Goal: Transaction & Acquisition: Purchase product/service

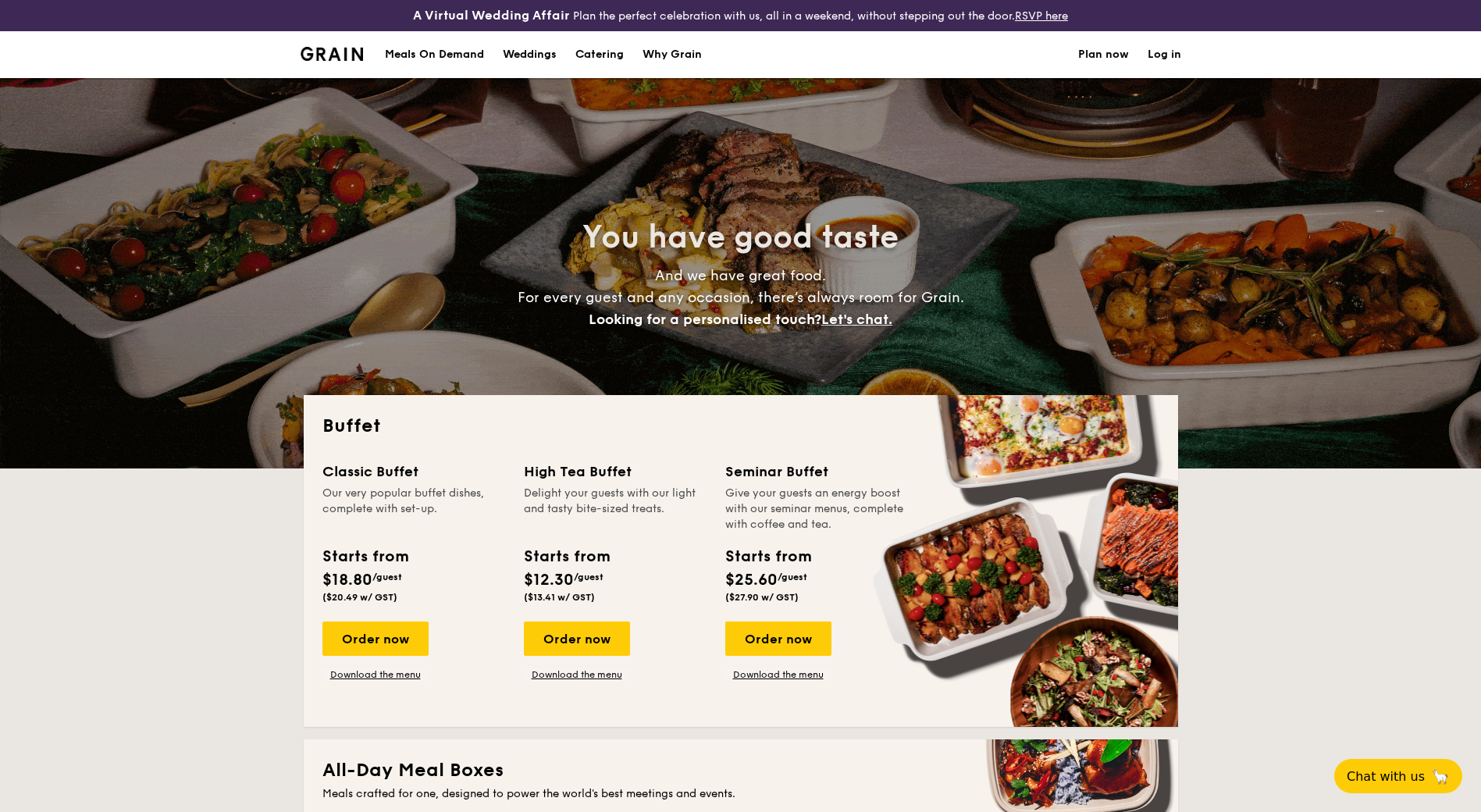
select select
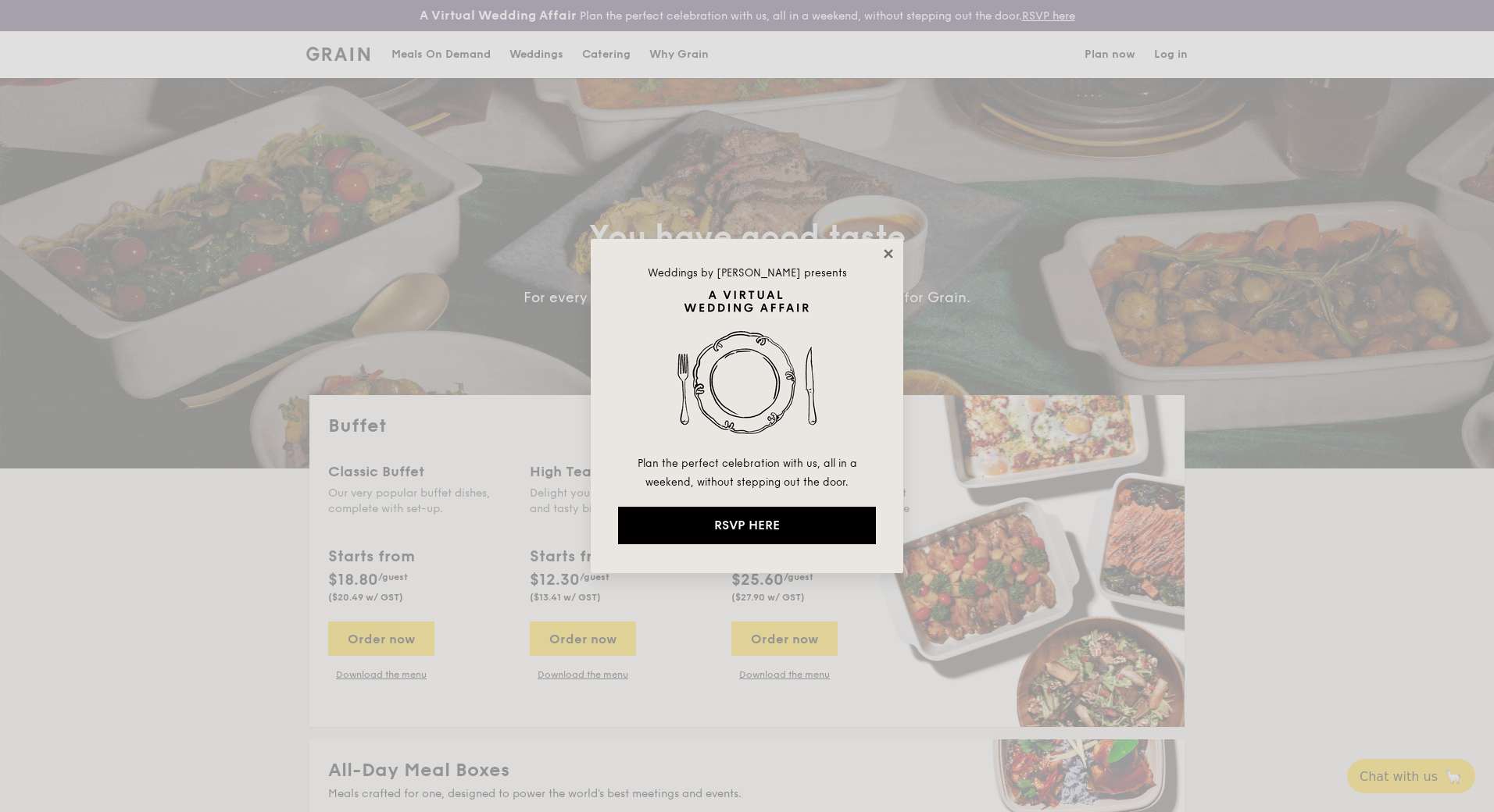
click at [889, 250] on icon at bounding box center [888, 254] width 14 height 14
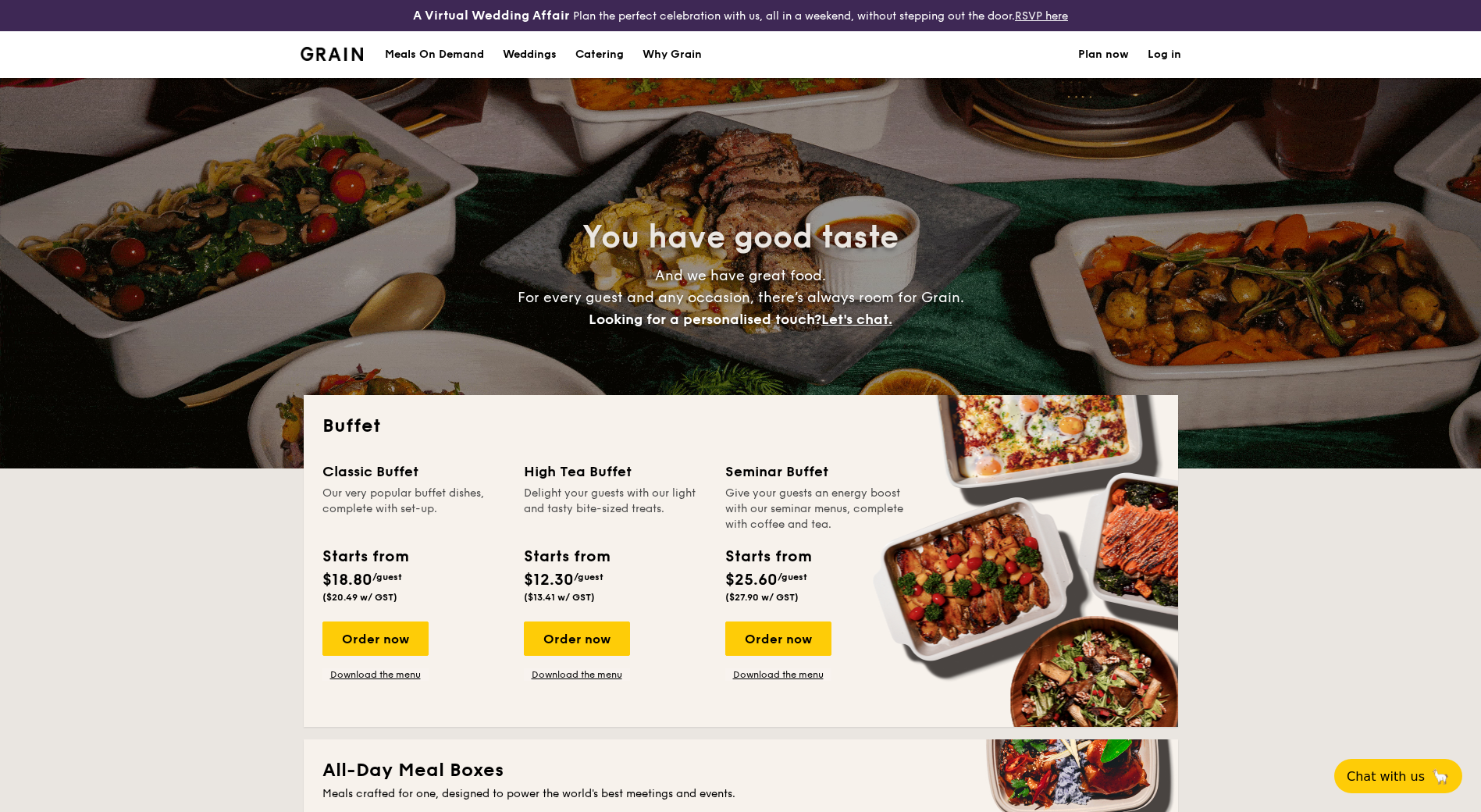
select select
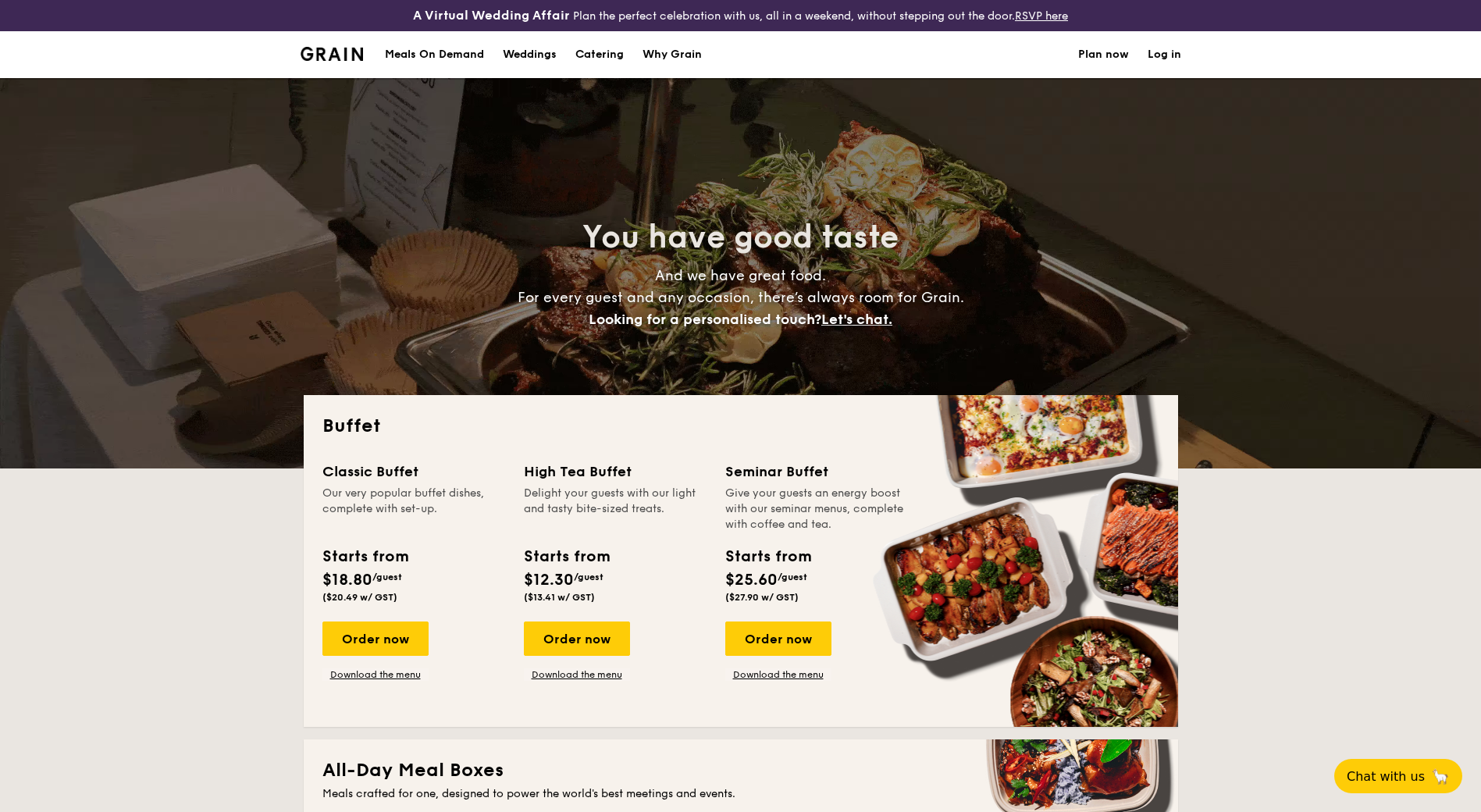
click at [314, 60] on img at bounding box center [332, 54] width 63 height 14
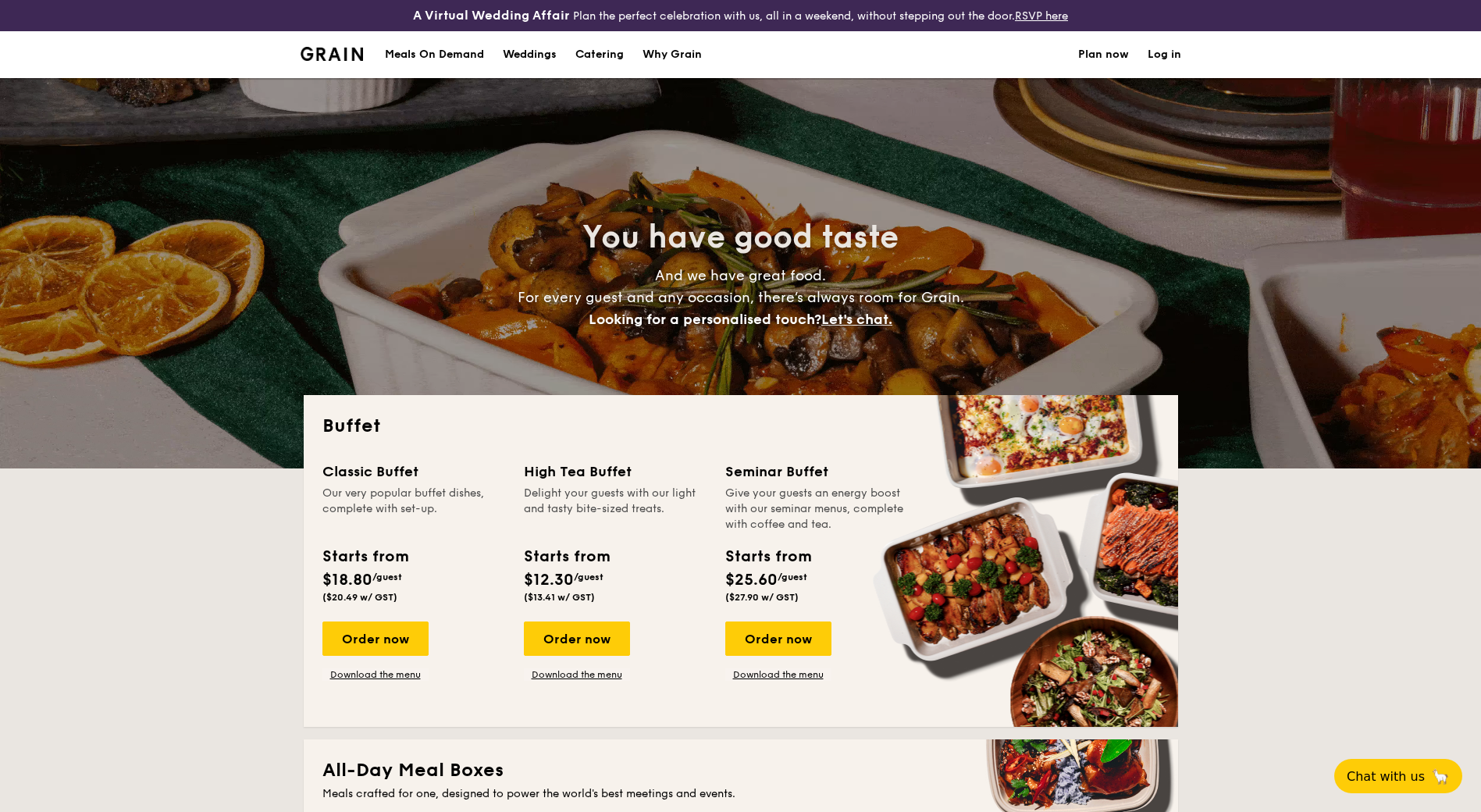
scroll to position [161, 0]
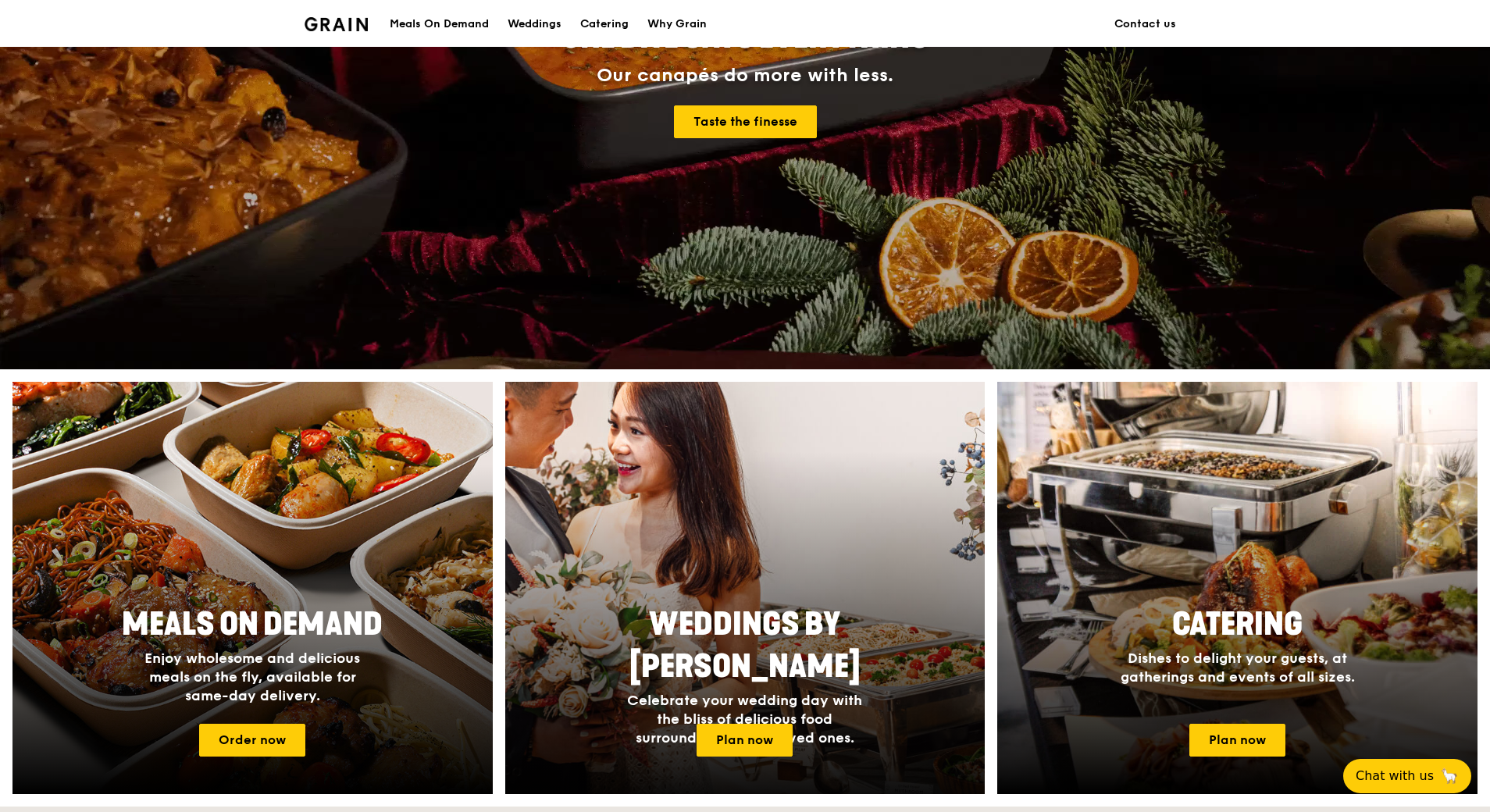
scroll to position [78, 0]
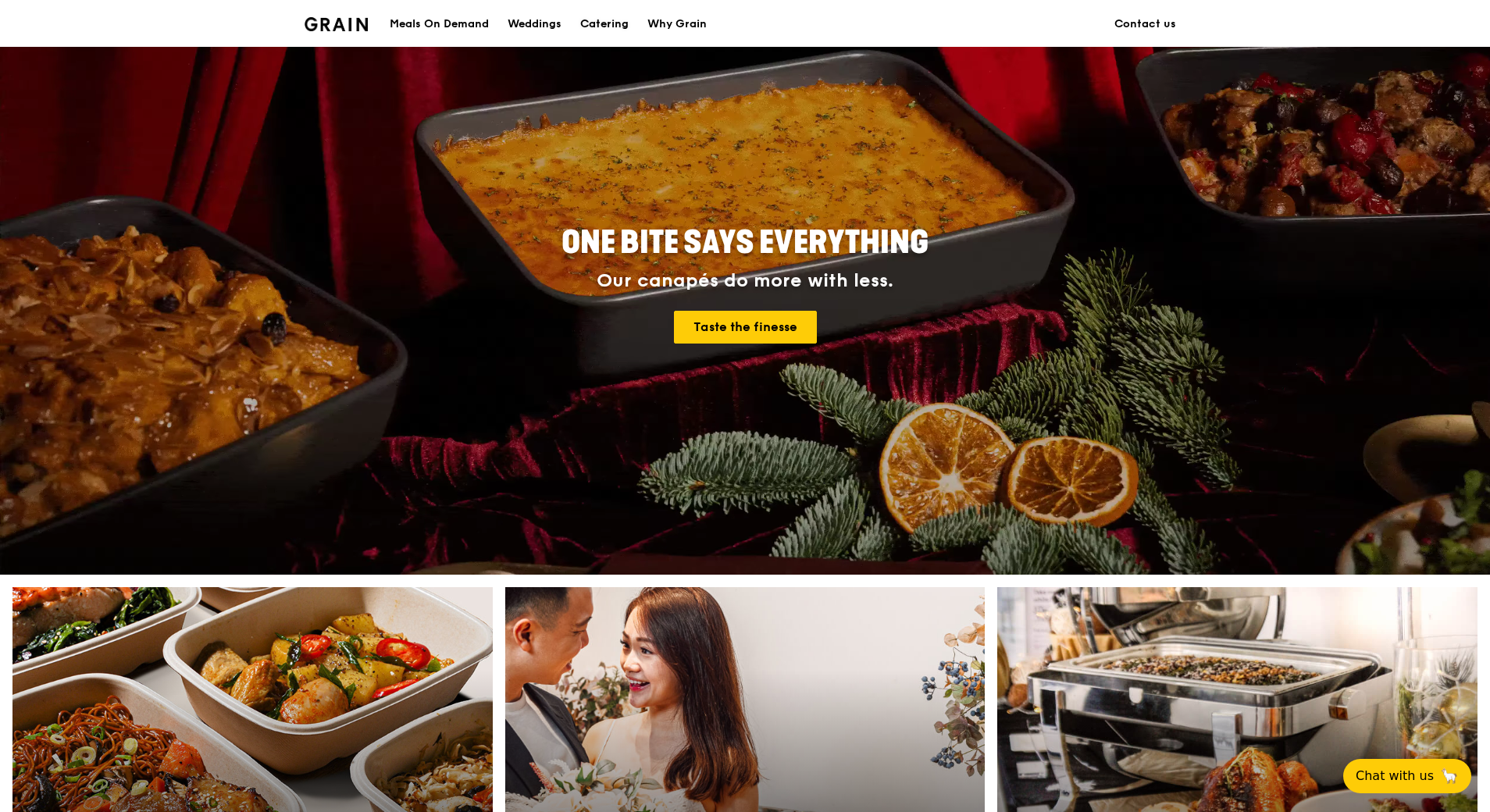
click at [621, 19] on div "Catering" at bounding box center [604, 24] width 48 height 47
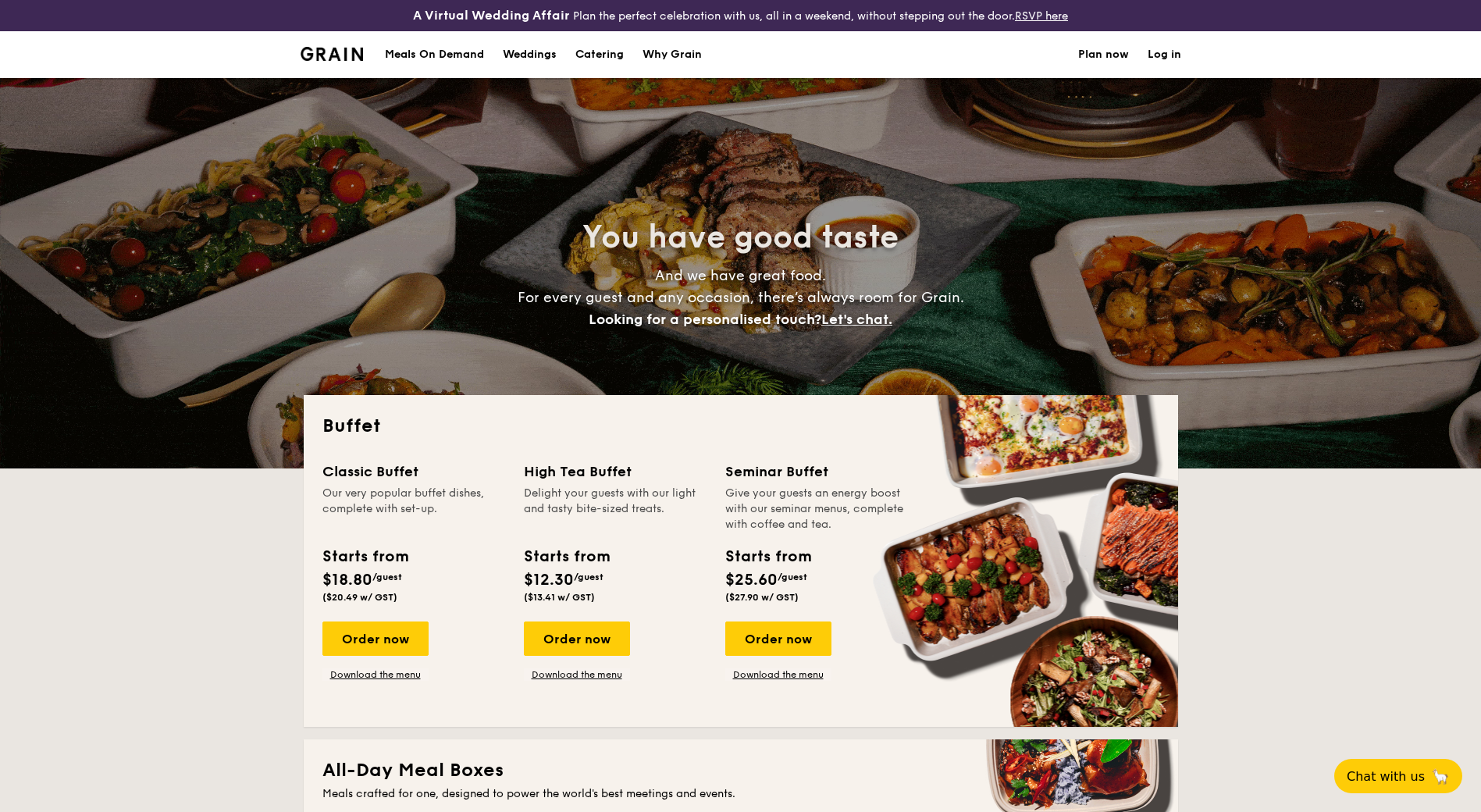
select select
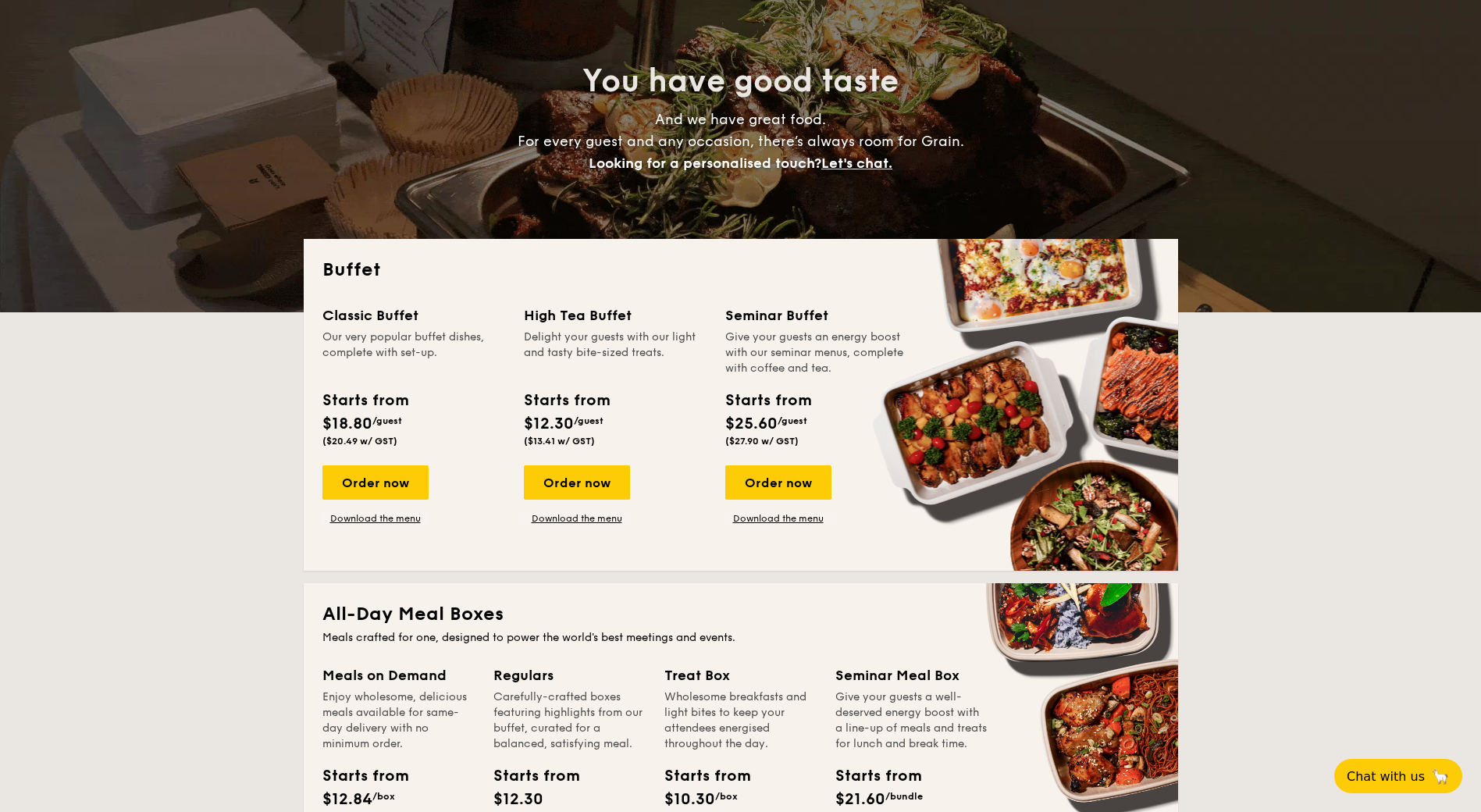
scroll to position [156, 0]
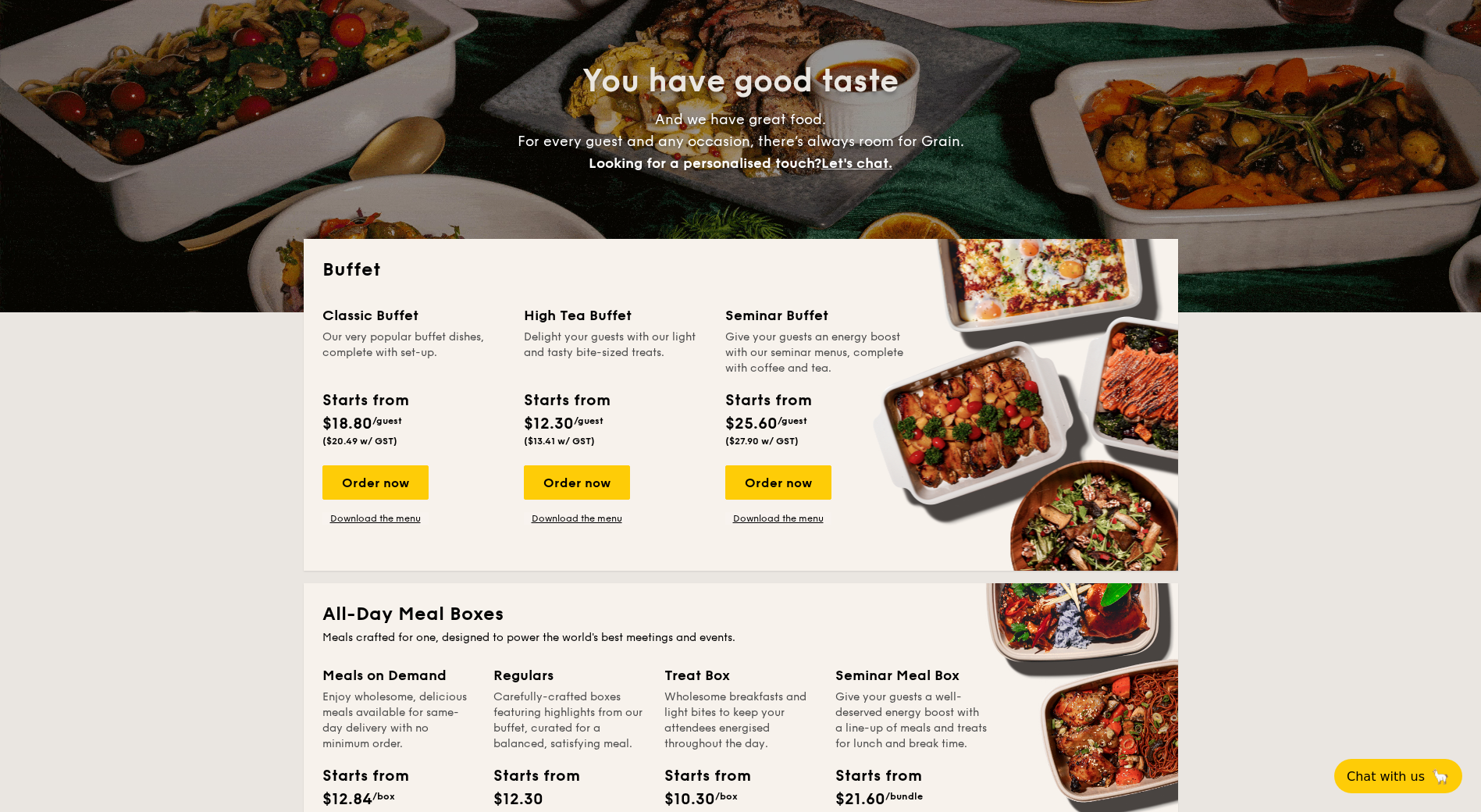
click at [392, 515] on link "Download the menu" at bounding box center [375, 519] width 106 height 12
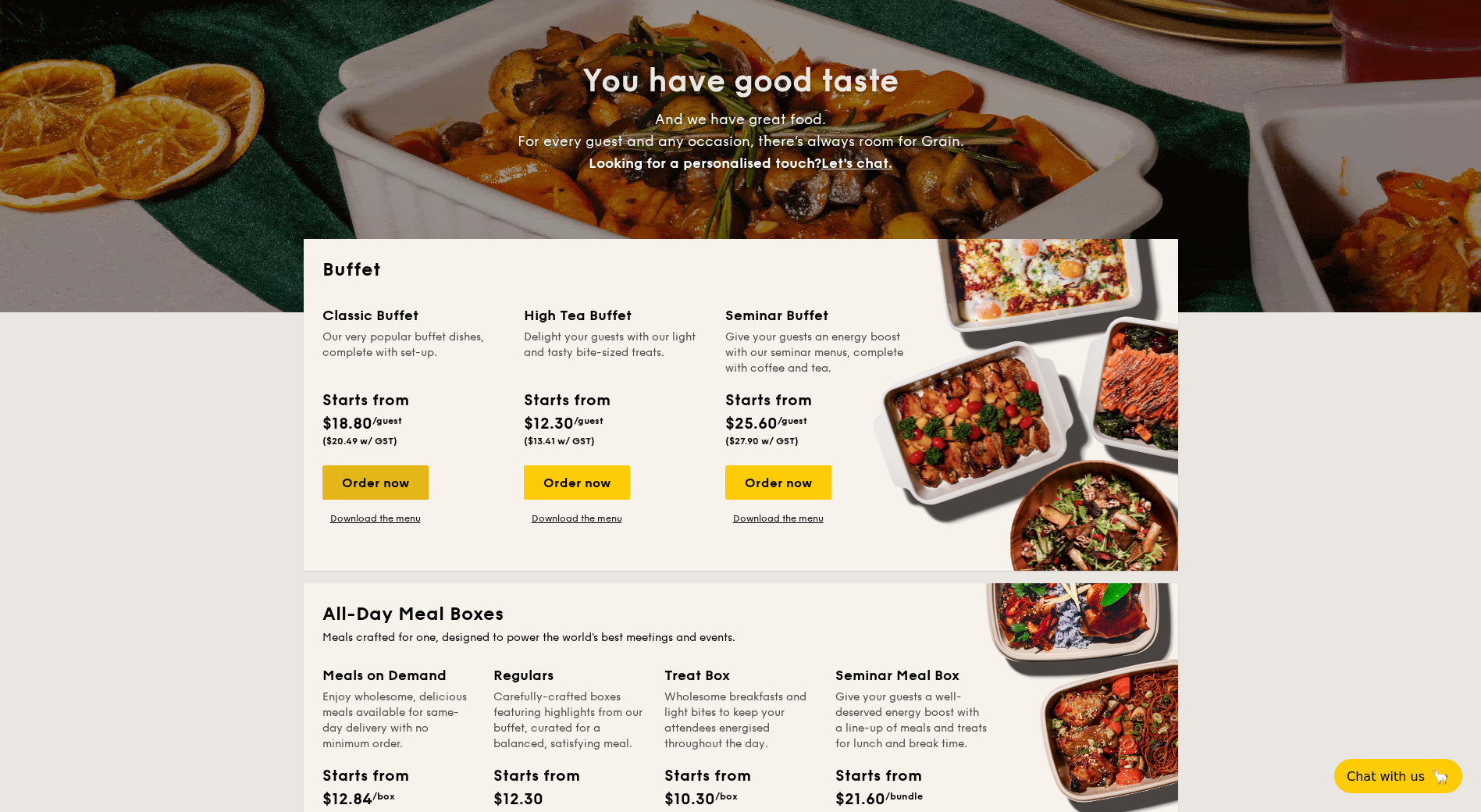
click at [397, 483] on div "Order now" at bounding box center [375, 482] width 106 height 34
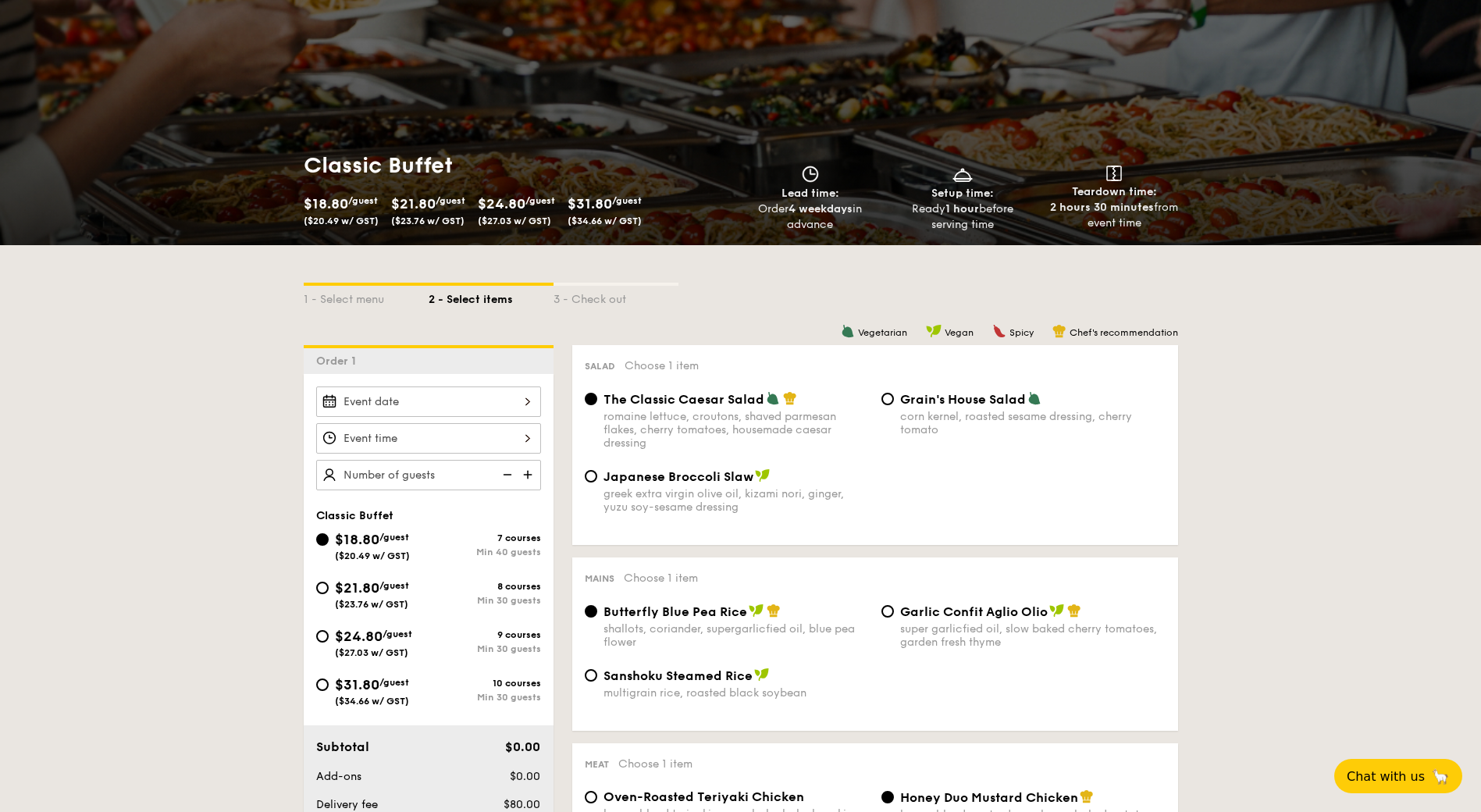
scroll to position [156, 0]
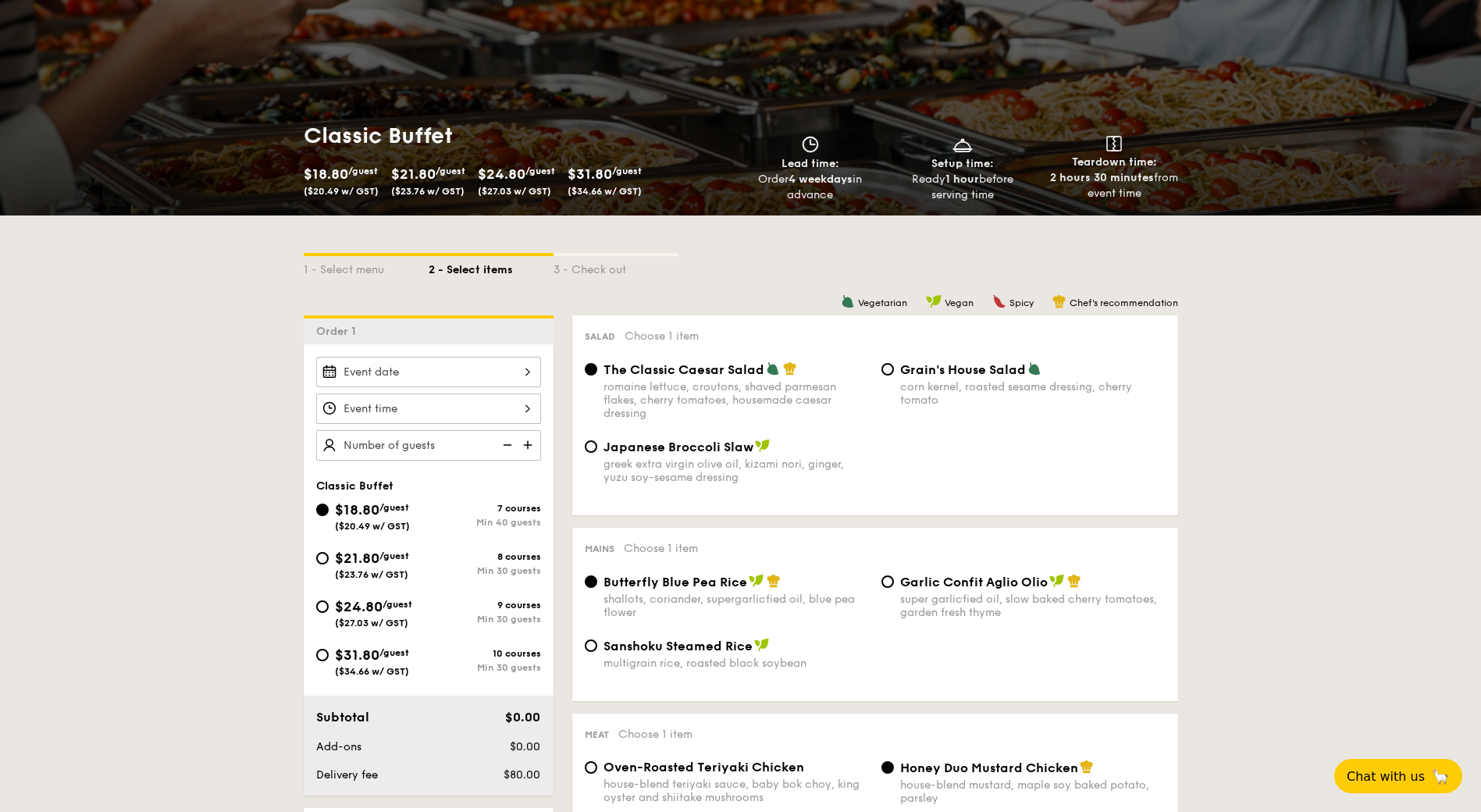
click at [364, 614] on span "$24.80" at bounding box center [359, 607] width 47 height 18
click at [329, 613] on input "$24.80 /guest ($27.03 w/ GST) 9 courses Min 30 guests" at bounding box center [322, 607] width 12 height 12
radio input "true"
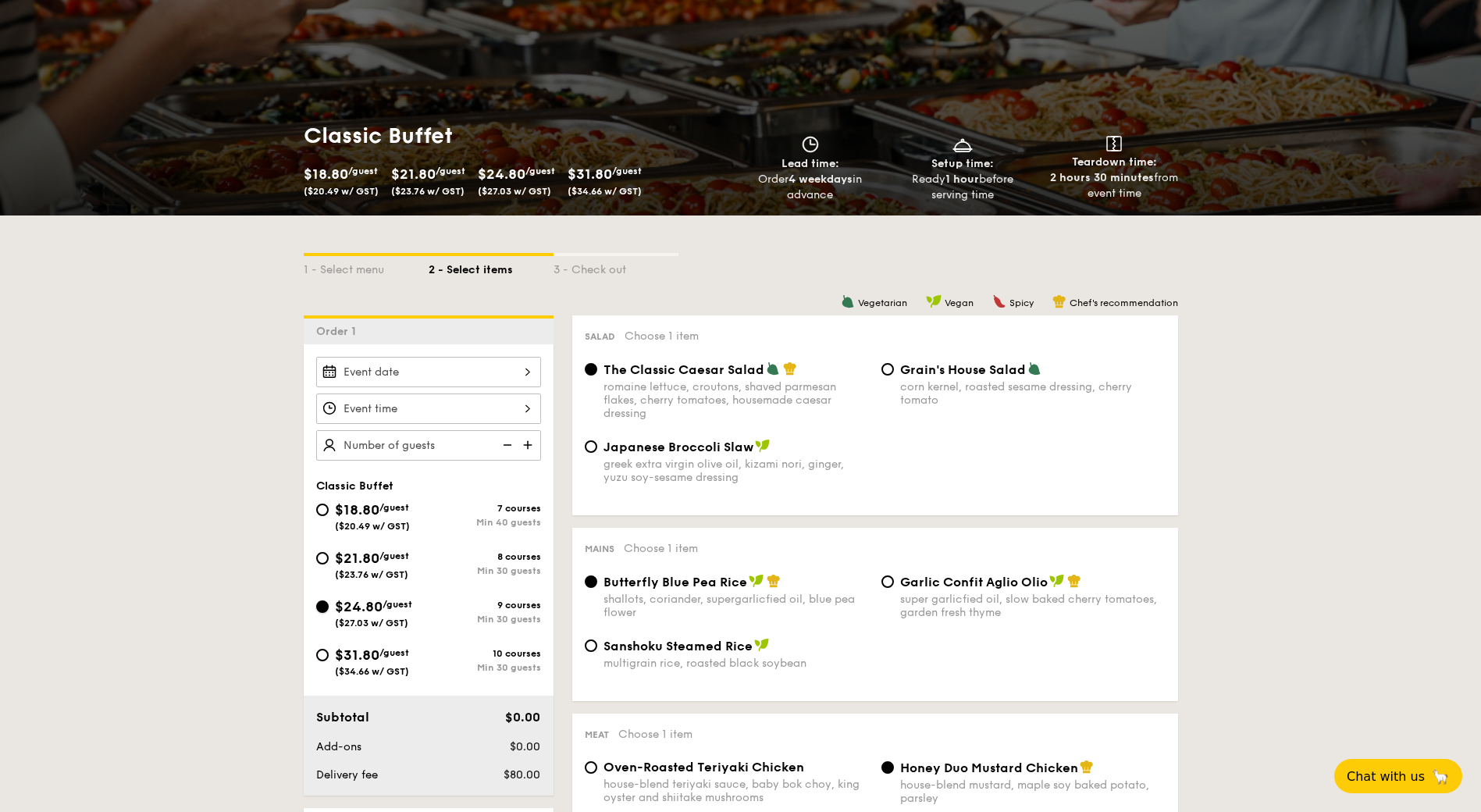
radio input "true"
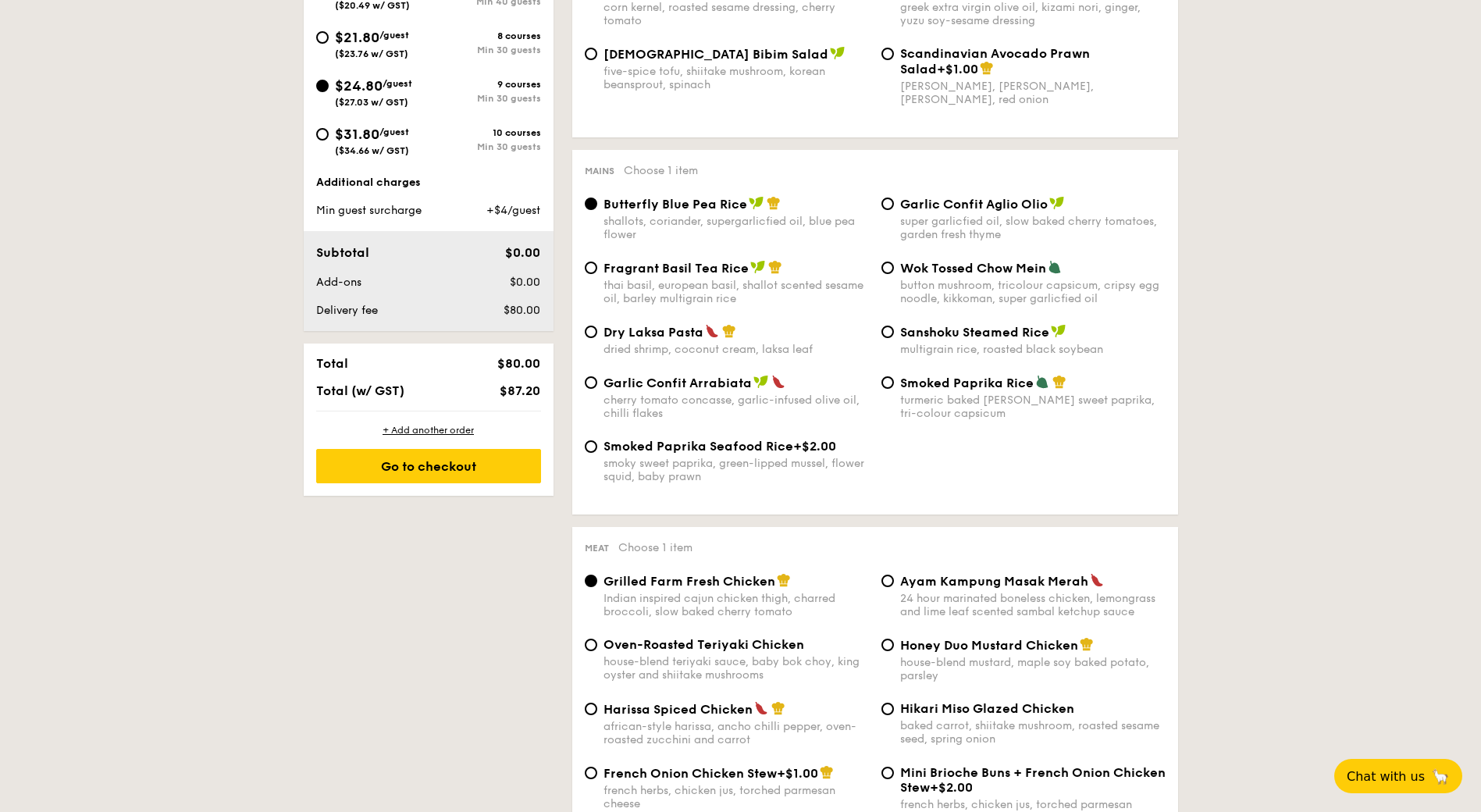
drag, startPoint x: 1481, startPoint y: 151, endPoint x: 1495, endPoint y: 851, distance: 700.1
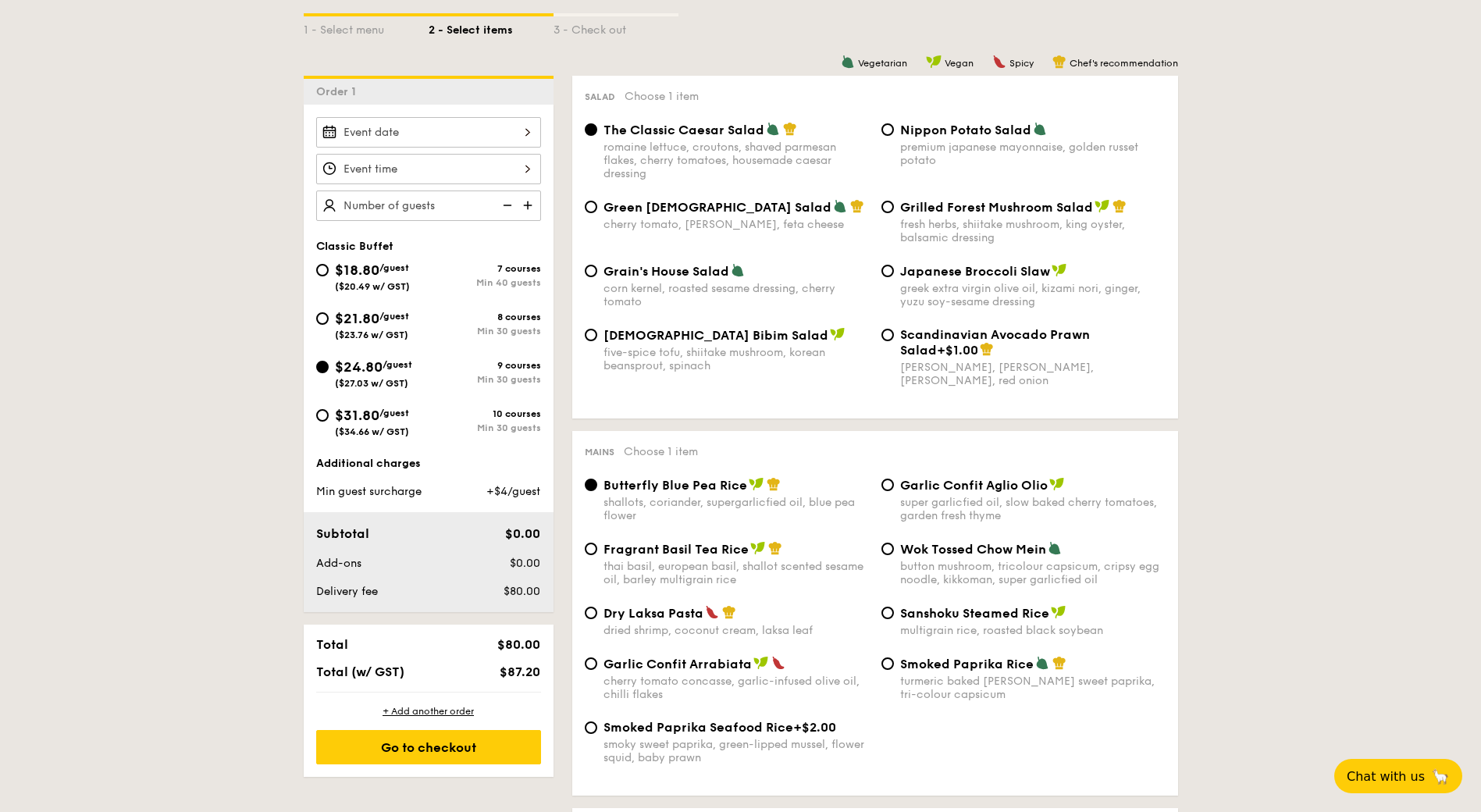
scroll to position [353, 0]
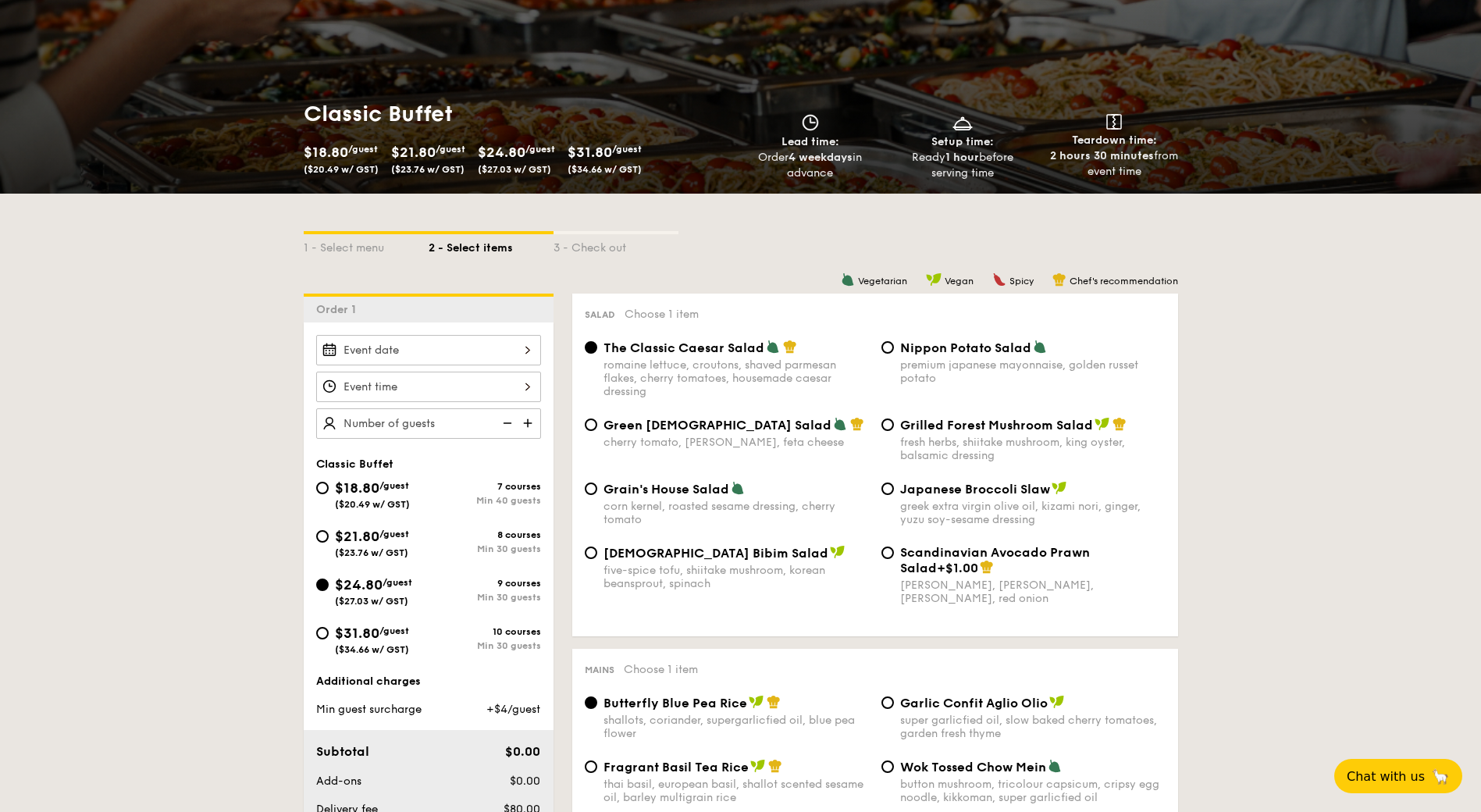
scroll to position [0, 0]
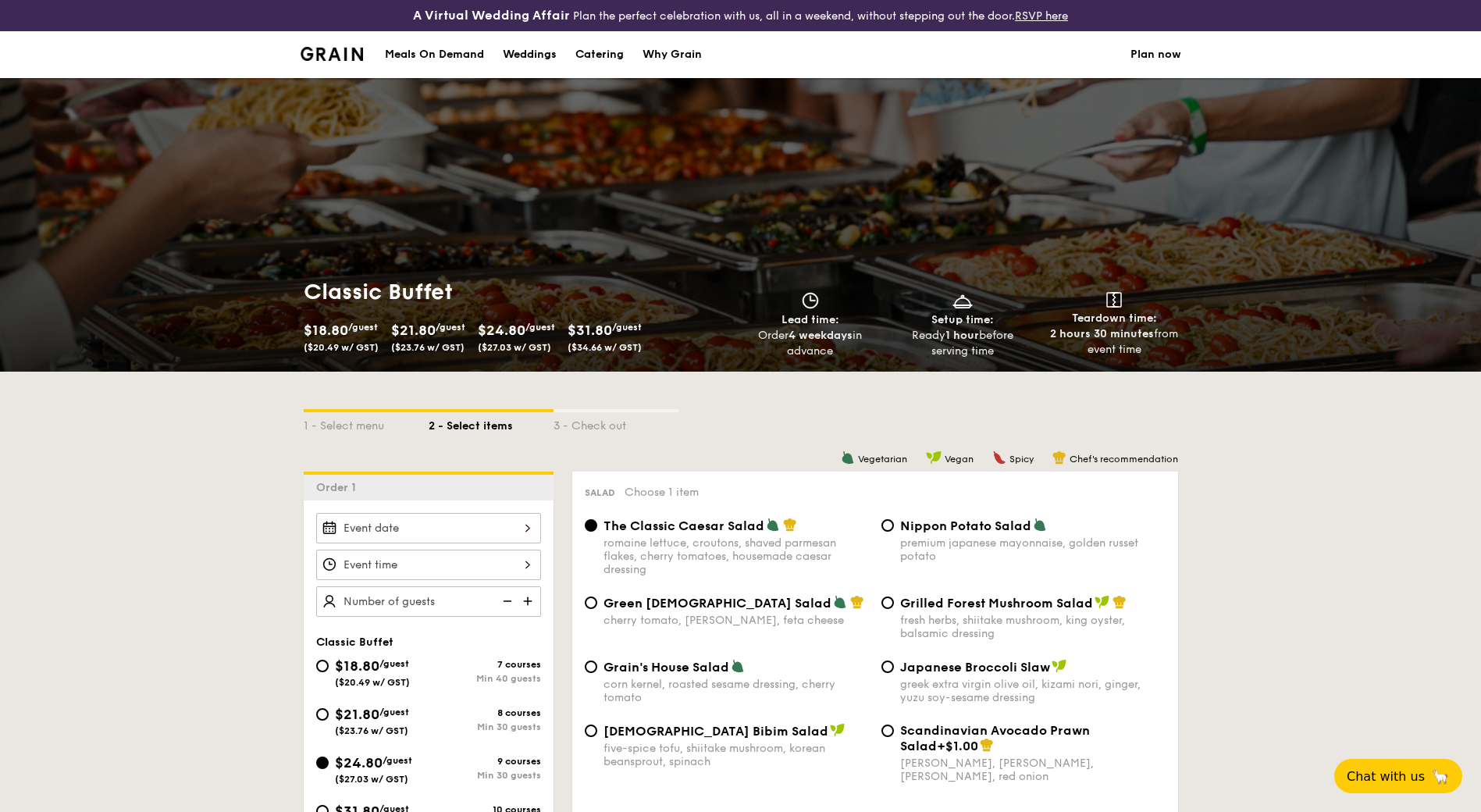
drag, startPoint x: 447, startPoint y: 53, endPoint x: 427, endPoint y: 53, distance: 20.0
click at [427, 53] on div "Meals On Demand" at bounding box center [435, 54] width 99 height 47
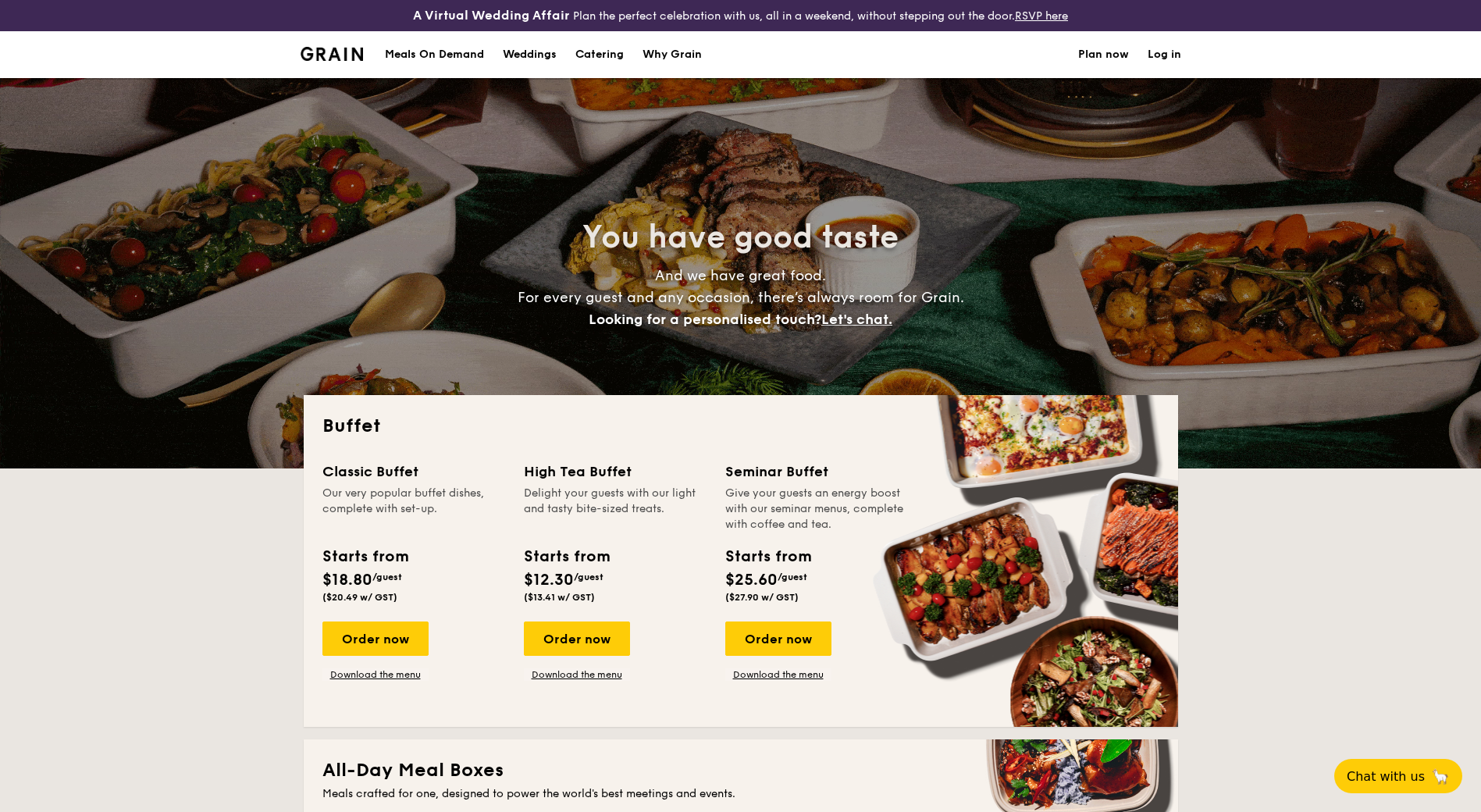
select select
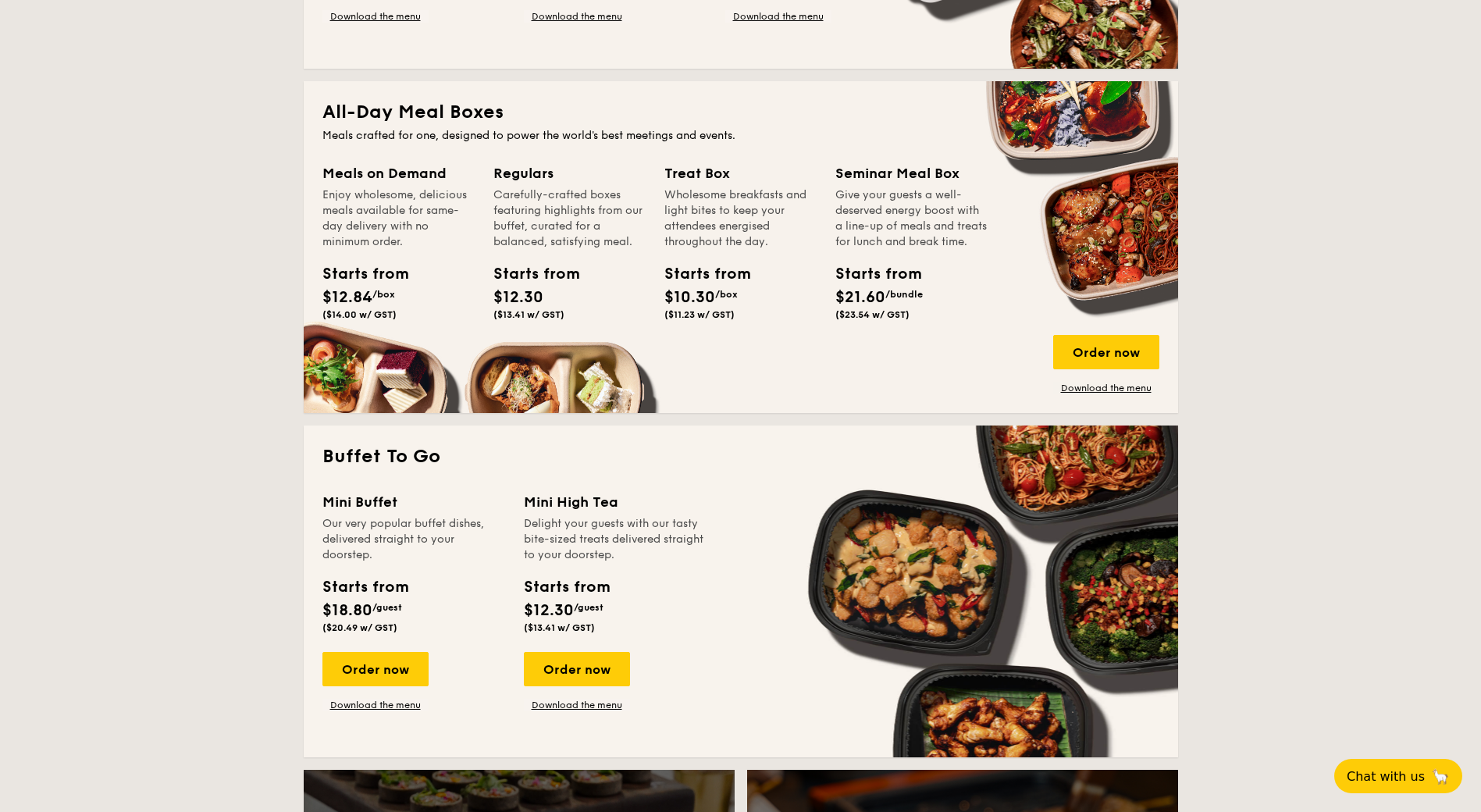
scroll to position [643, 0]
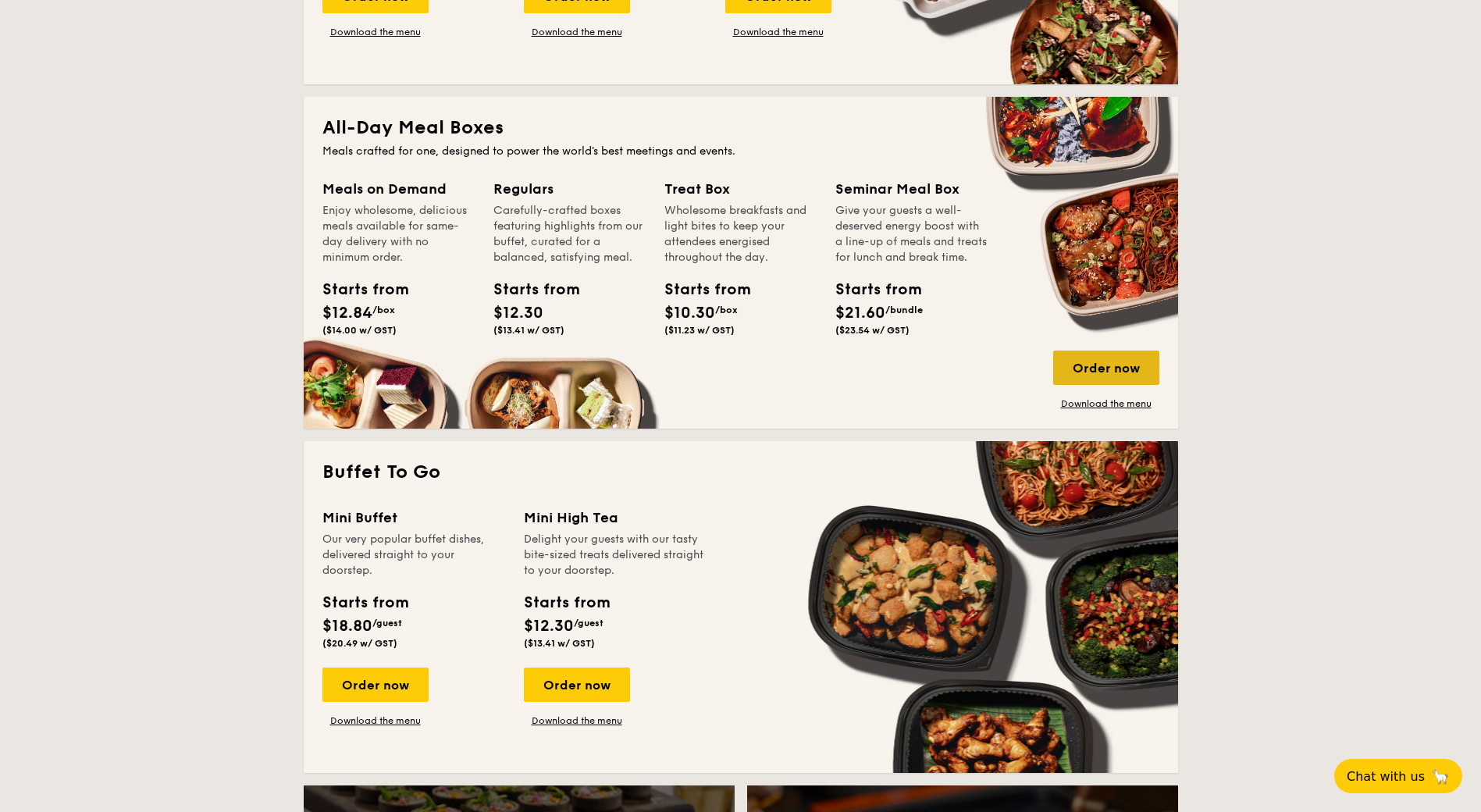
click at [1106, 358] on div "Order now" at bounding box center [1106, 367] width 106 height 34
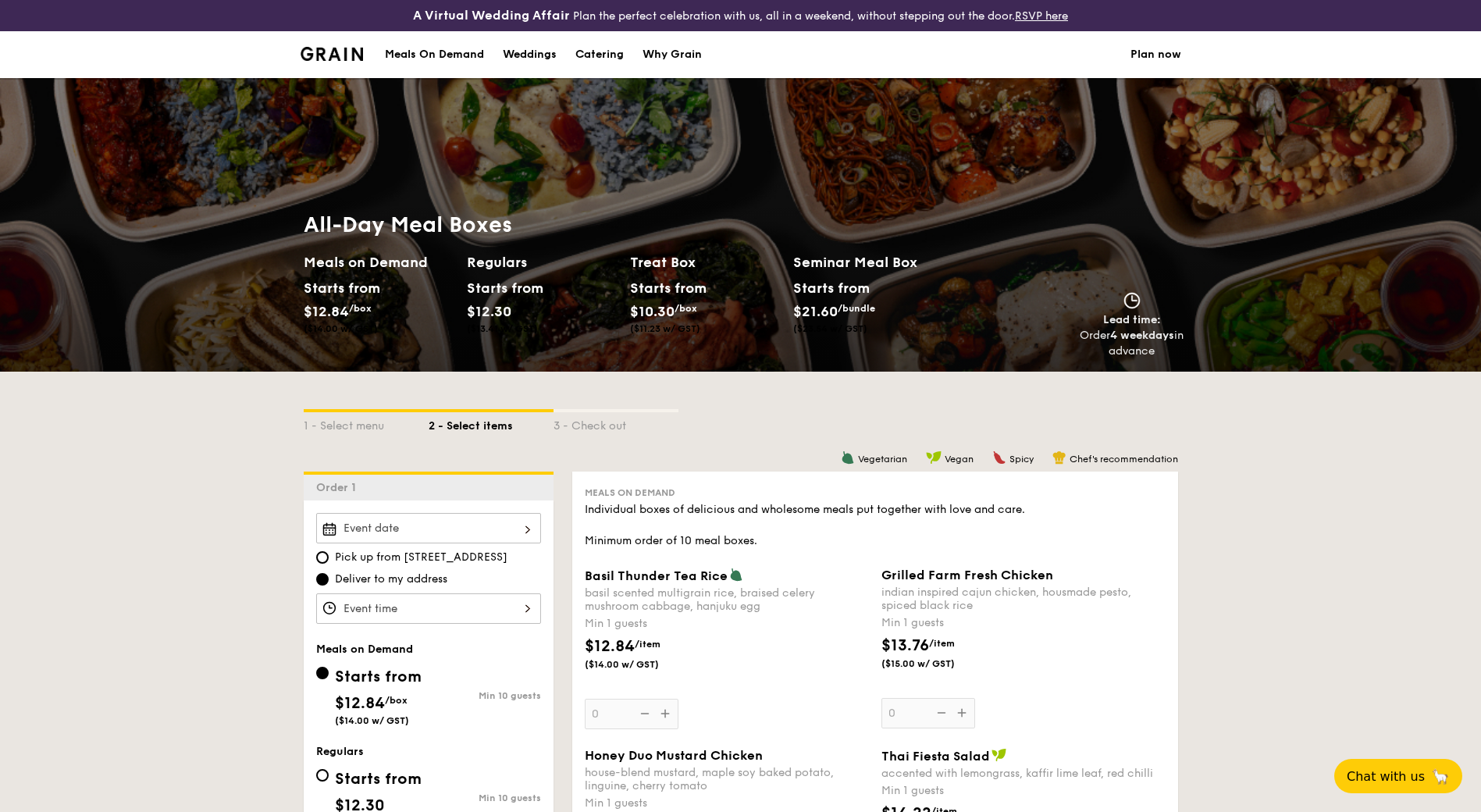
click at [336, 54] on img at bounding box center [332, 54] width 63 height 14
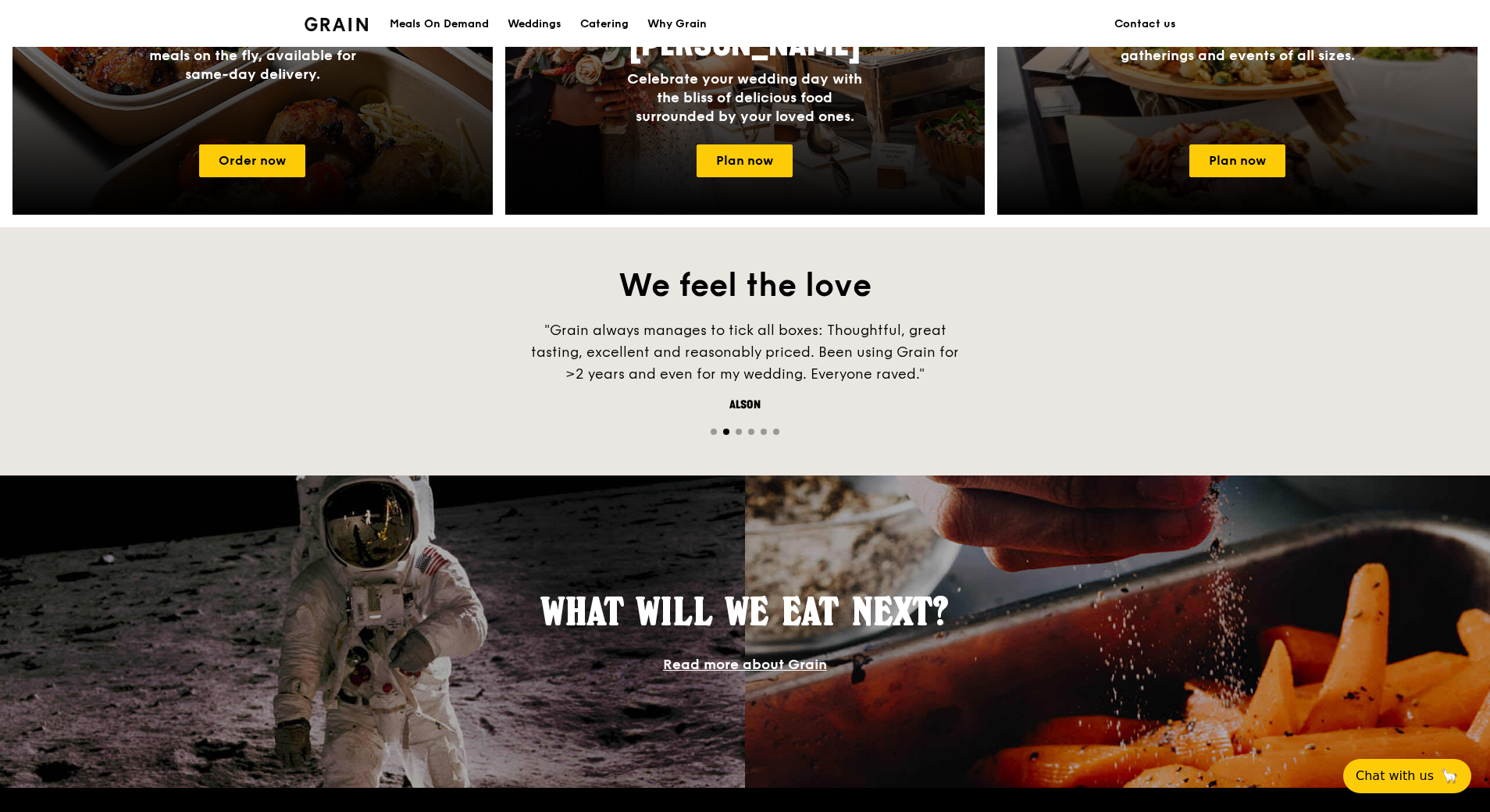
scroll to position [874, 0]
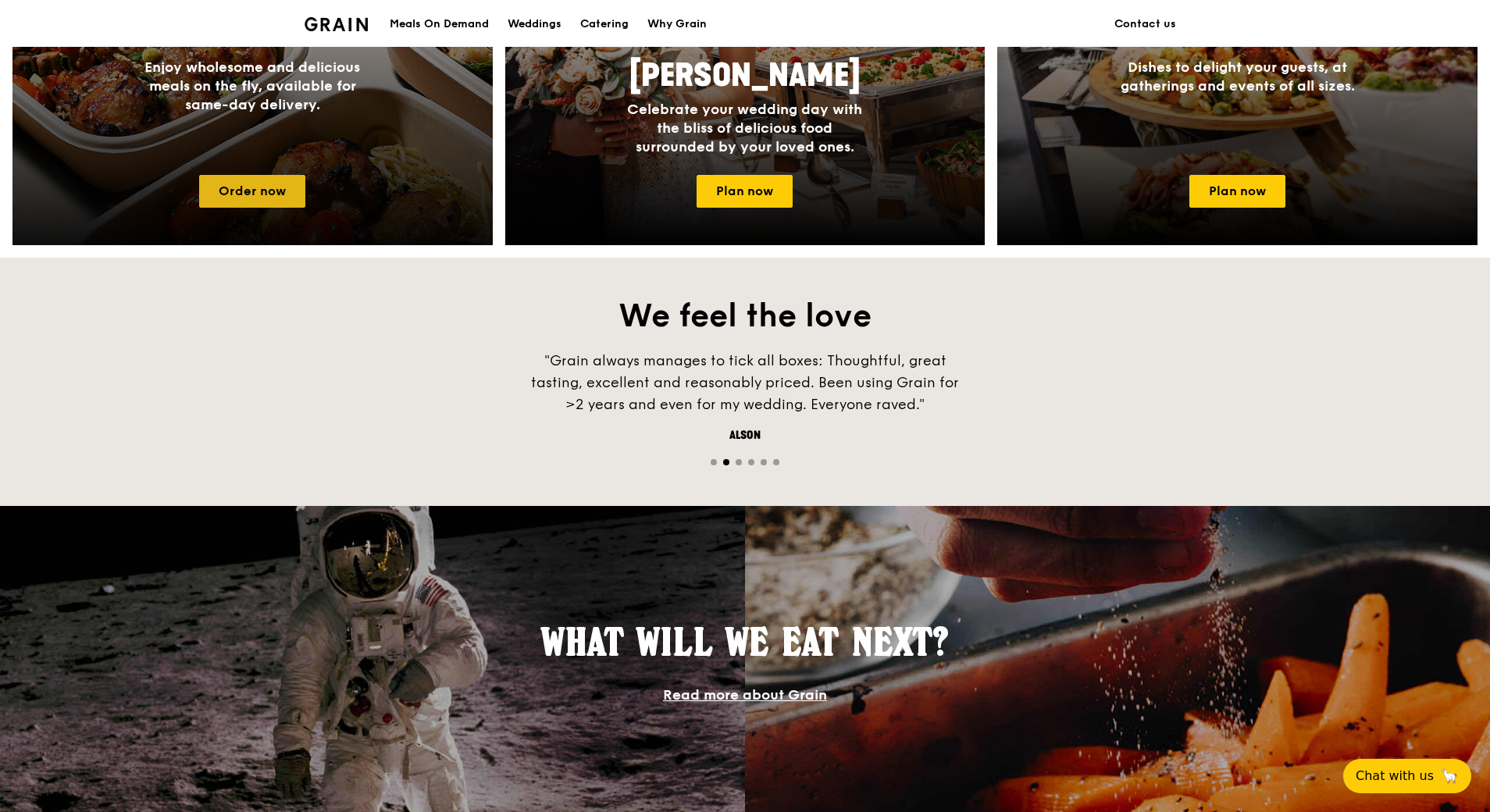
click at [243, 202] on link "Order now" at bounding box center [252, 190] width 106 height 32
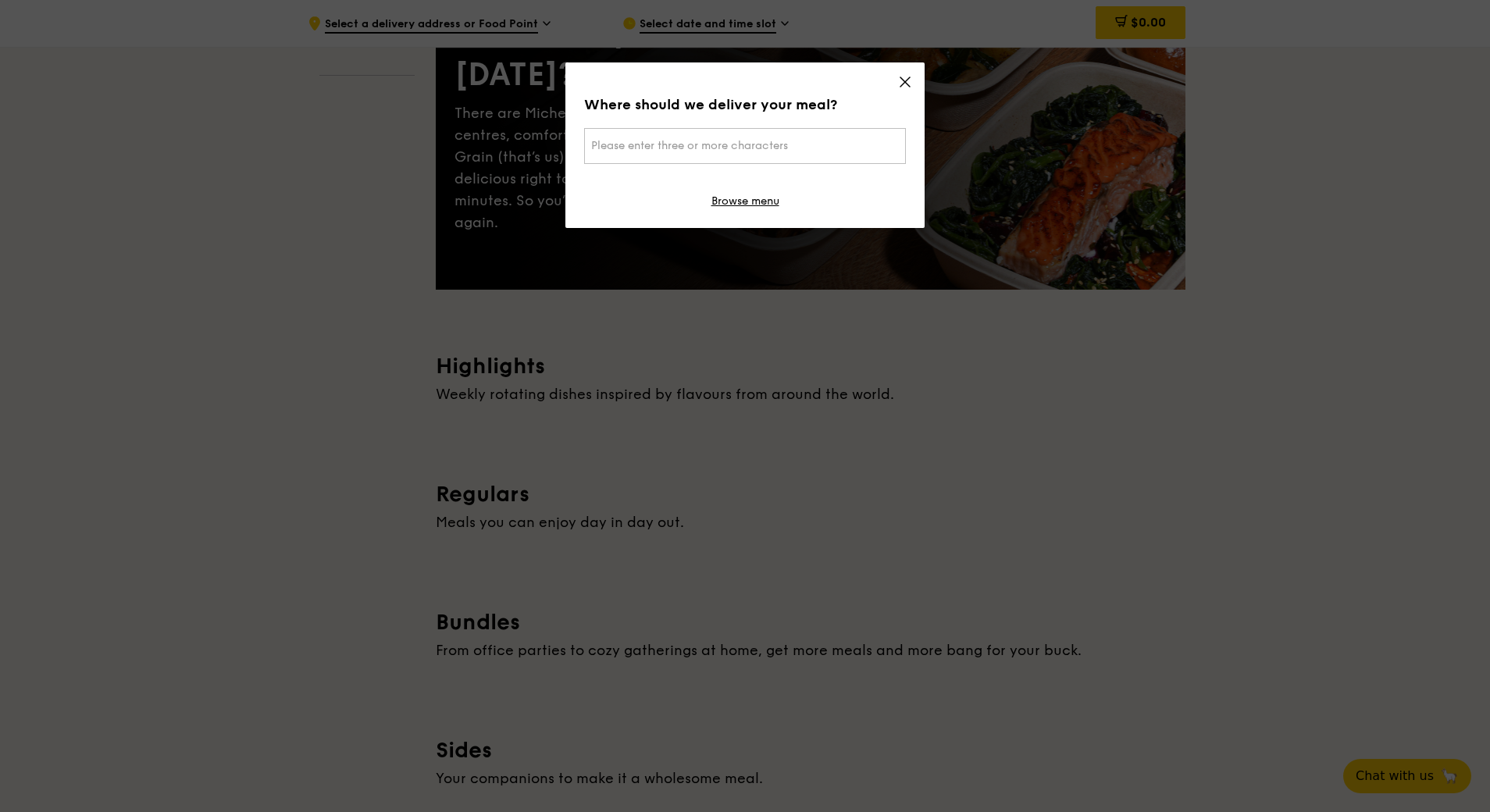
scroll to position [178, 0]
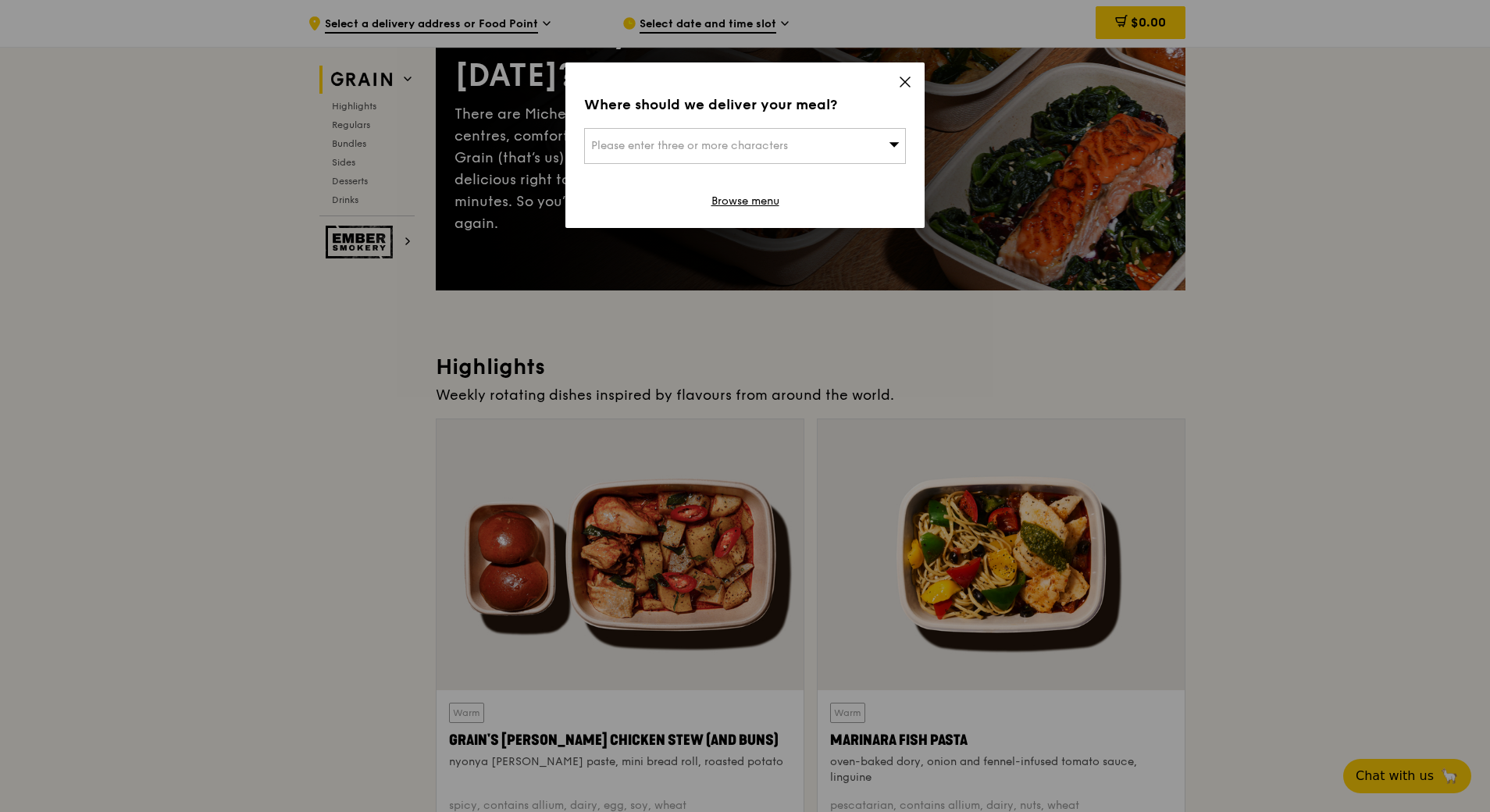
click at [700, 152] on div "Please enter three or more characters" at bounding box center [745, 146] width 321 height 36
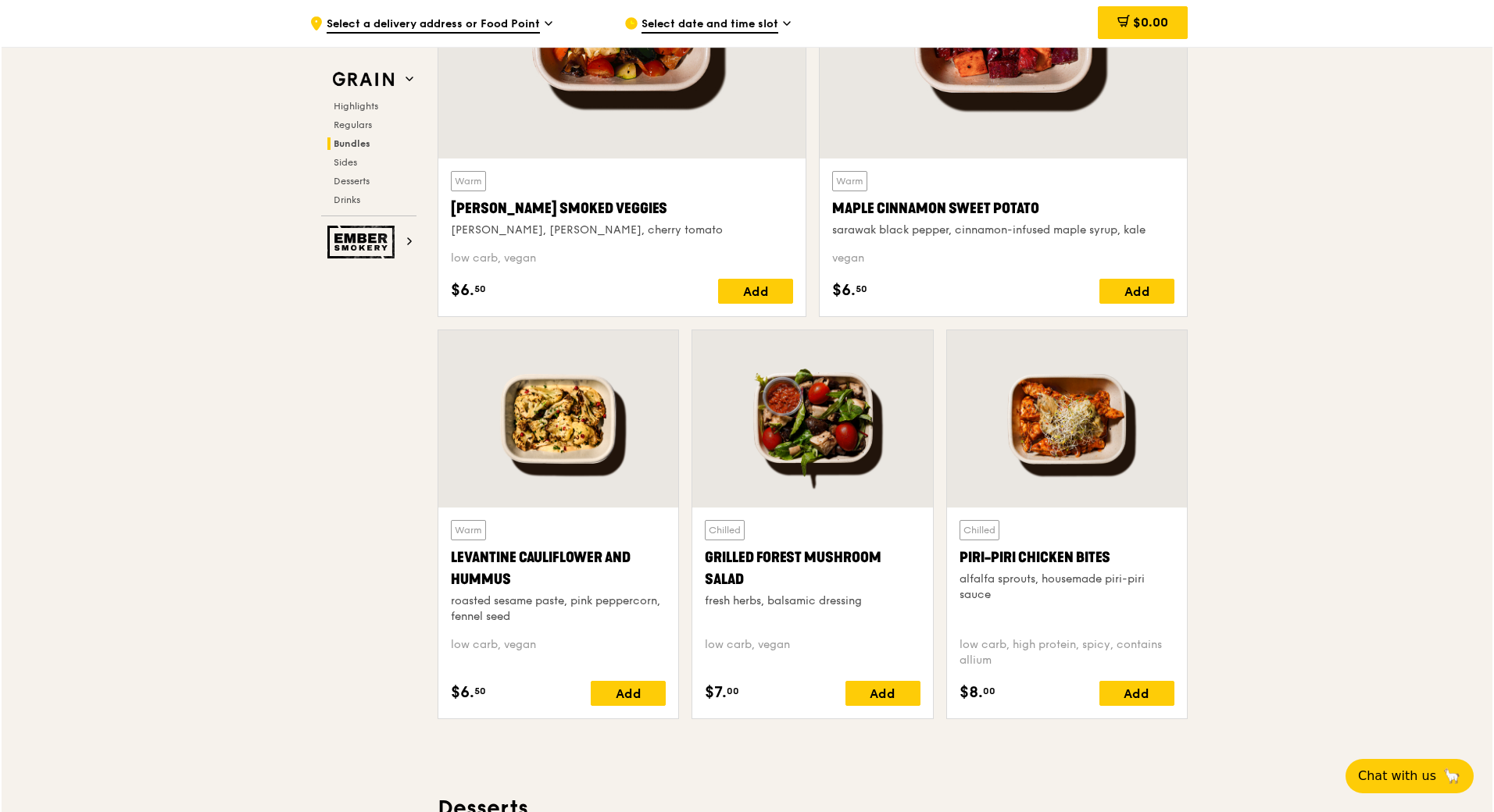
scroll to position [3123, 0]
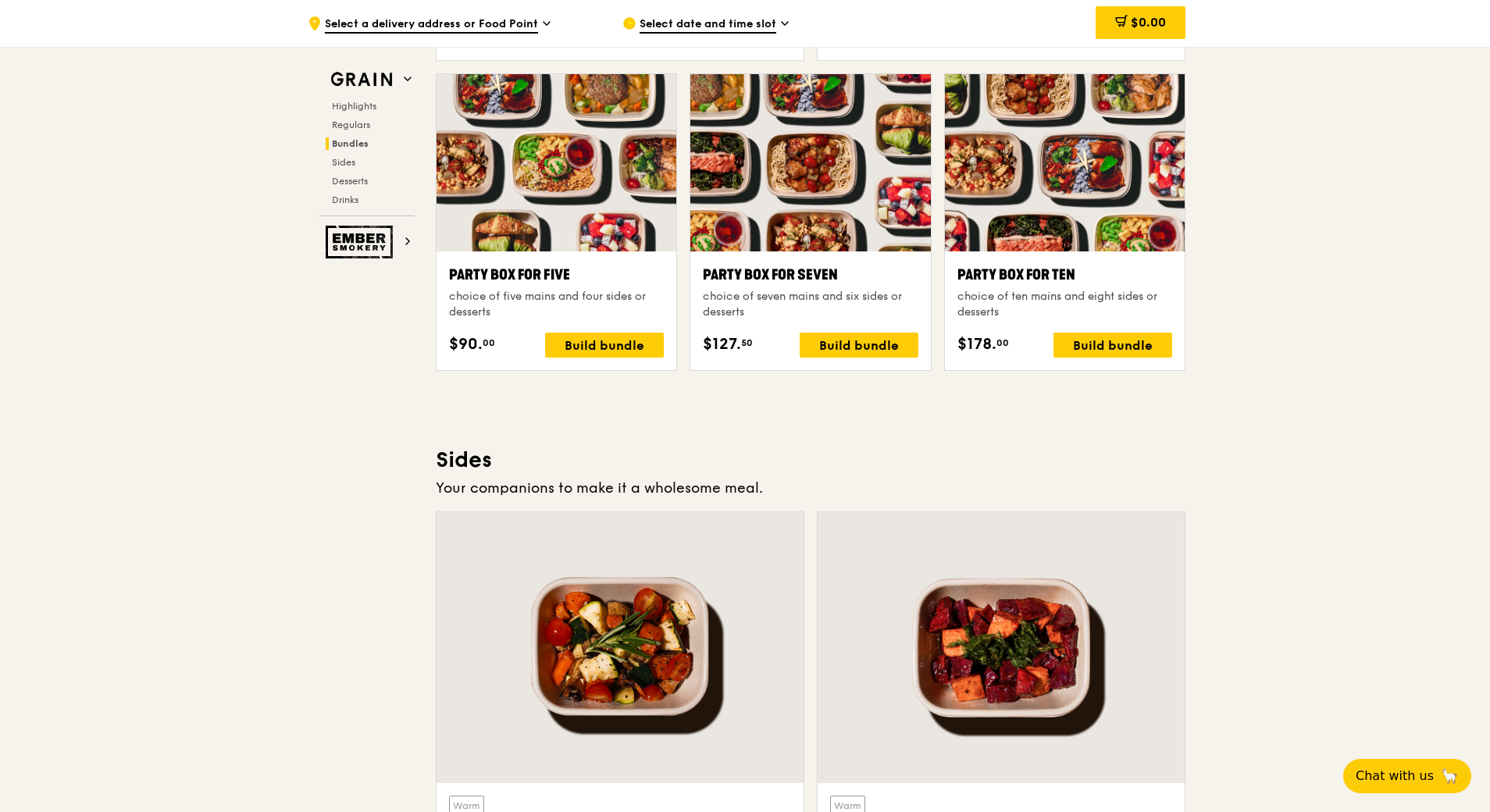
click at [988, 274] on div "Party Box for Ten" at bounding box center [1065, 275] width 215 height 22
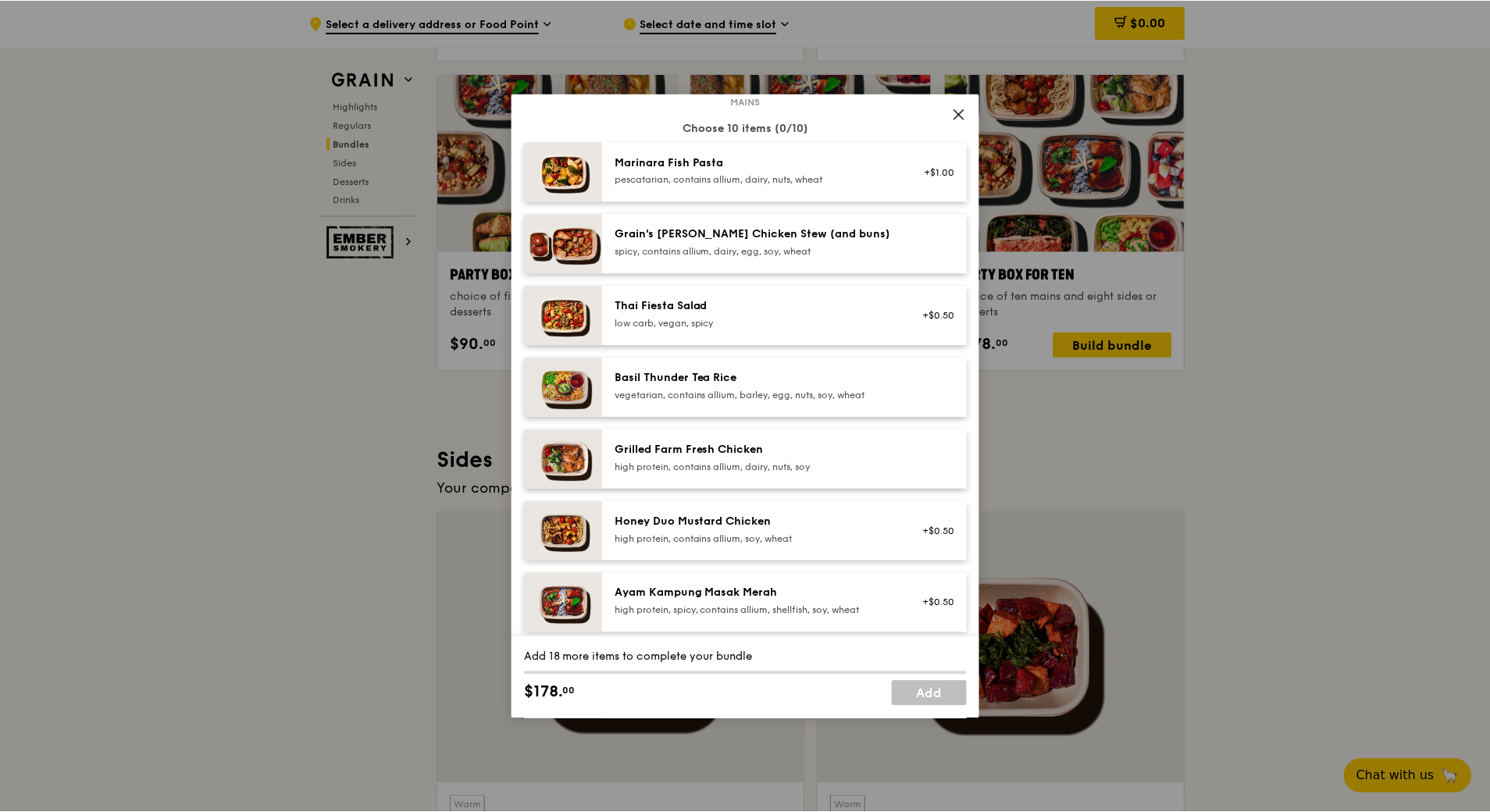
scroll to position [0, 0]
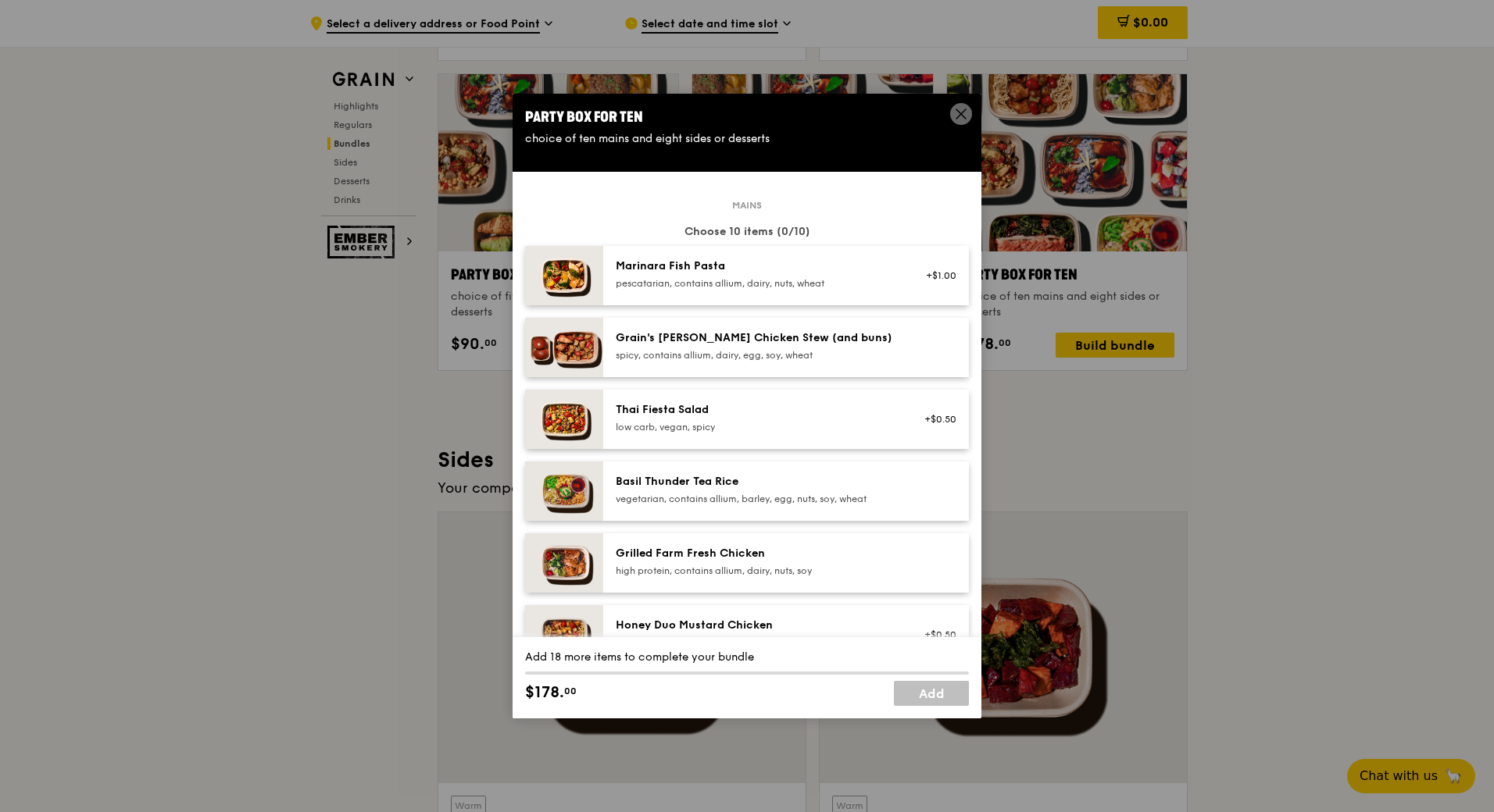
click at [960, 111] on icon at bounding box center [961, 114] width 14 height 14
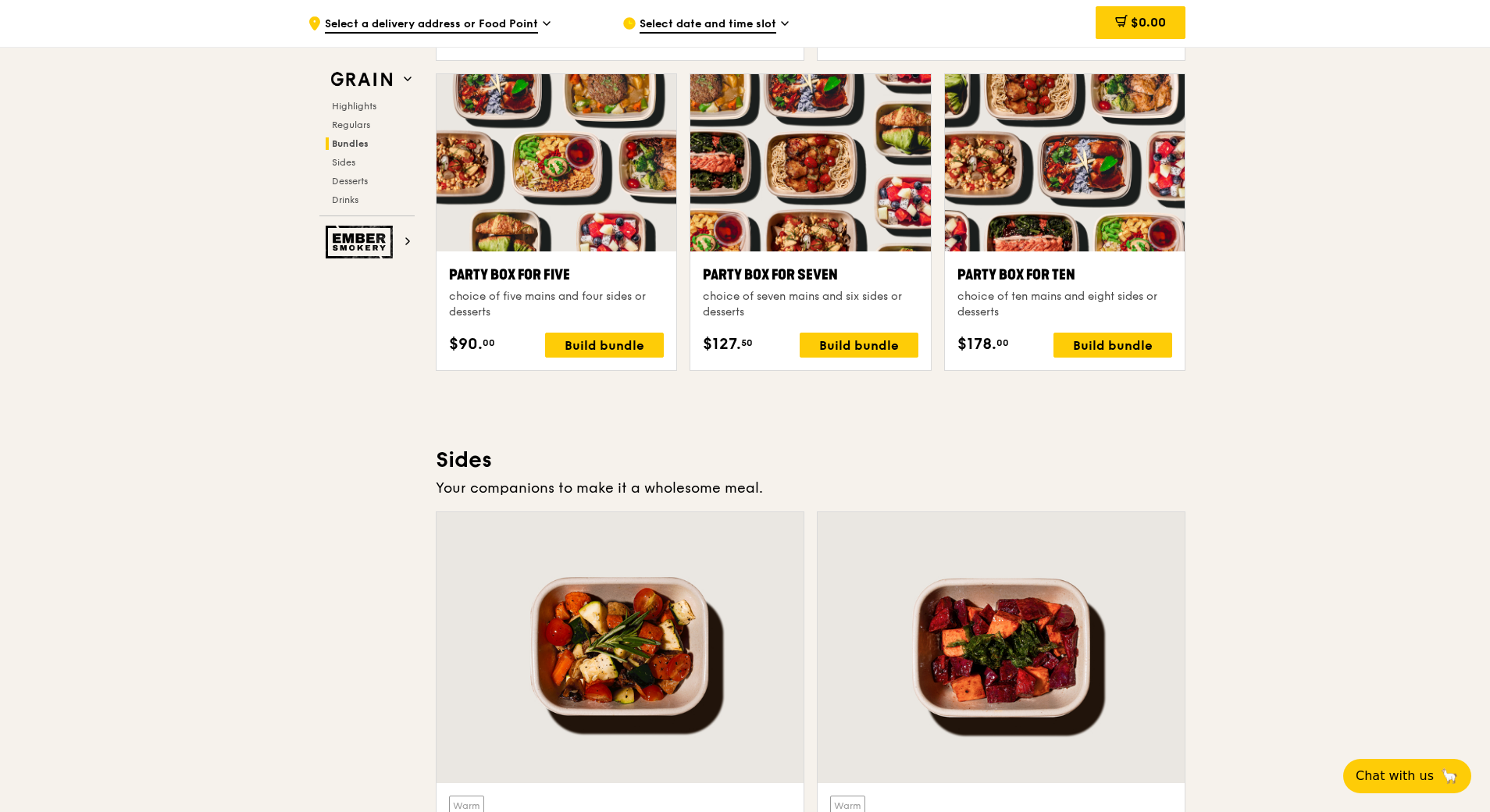
drag, startPoint x: 1147, startPoint y: 509, endPoint x: 1178, endPoint y: 516, distance: 31.8
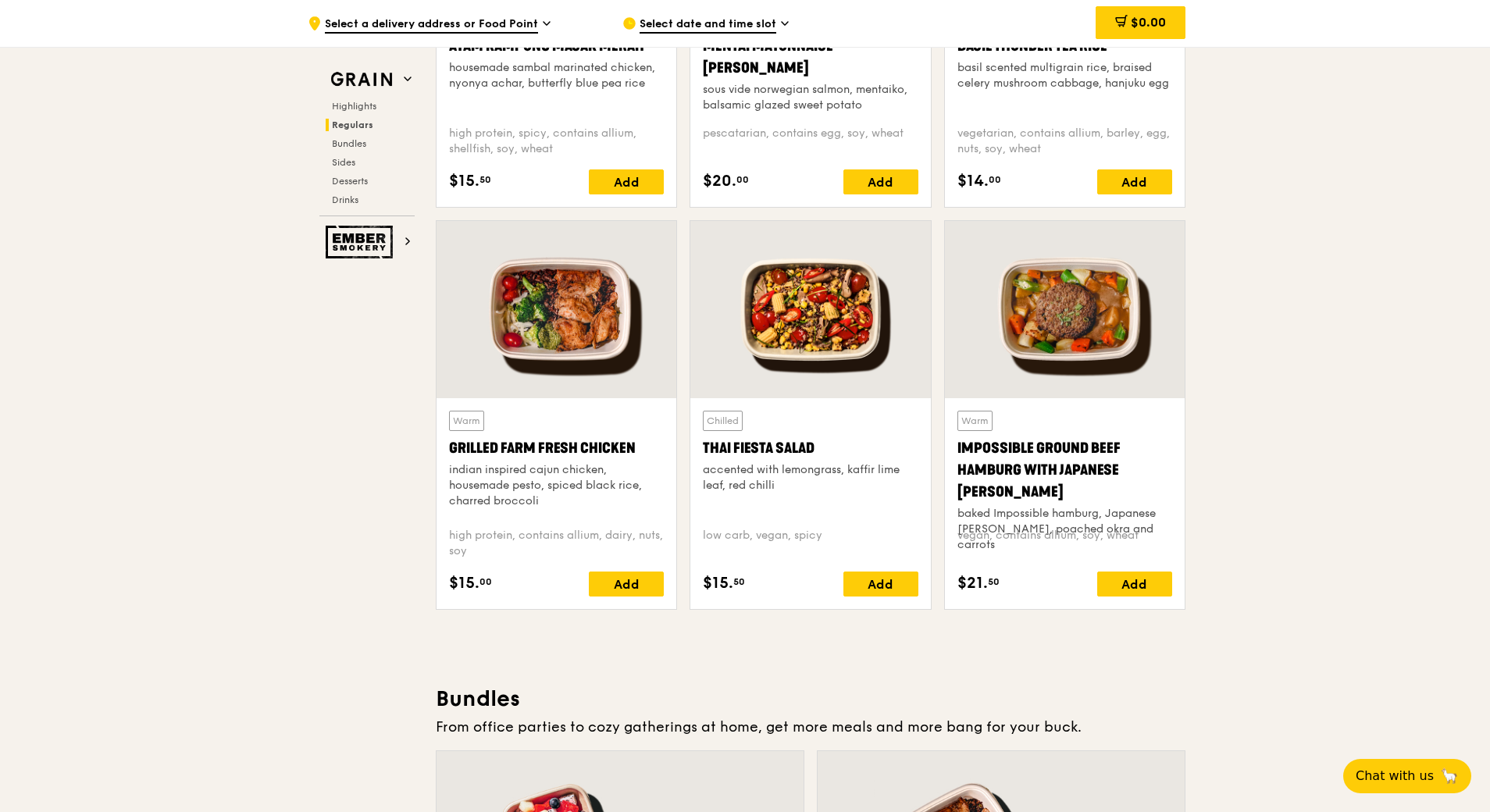
scroll to position [1640, 0]
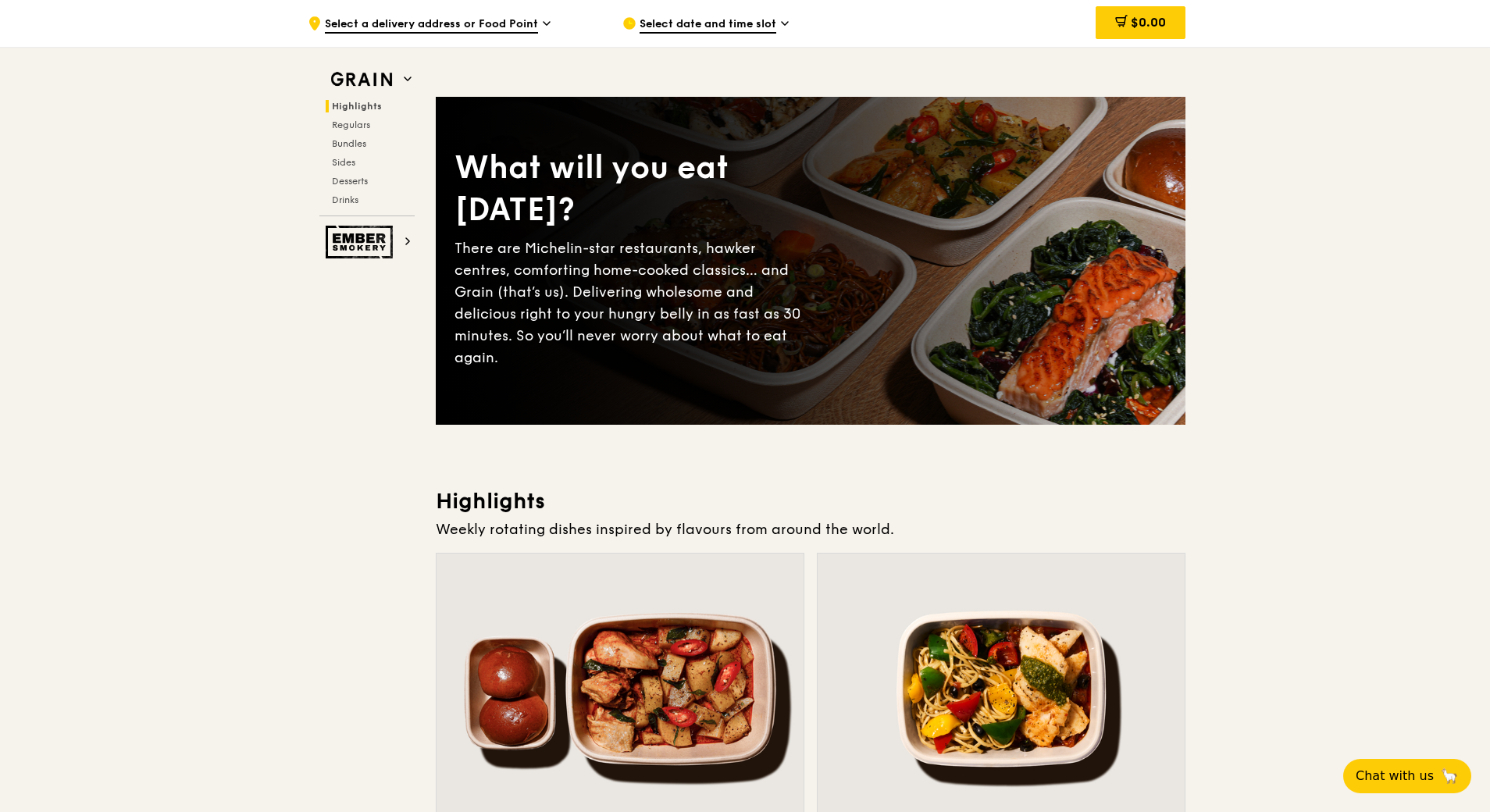
scroll to position [77, 0]
